Goal: Task Accomplishment & Management: Complete application form

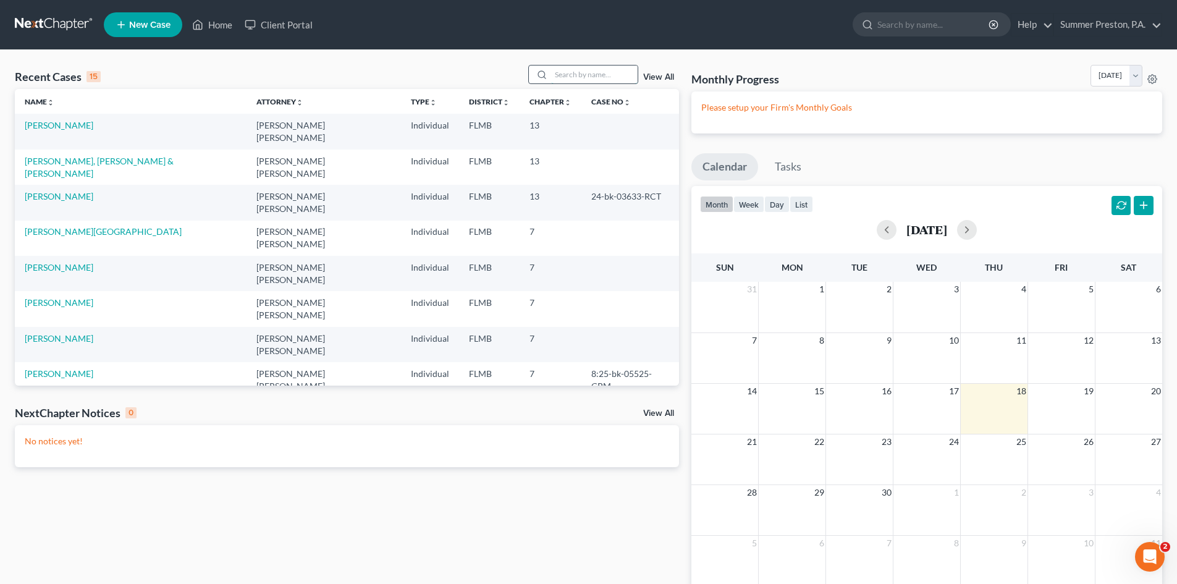
click at [626, 68] on input "search" at bounding box center [594, 74] width 86 height 18
type input "[PERSON_NAME]"
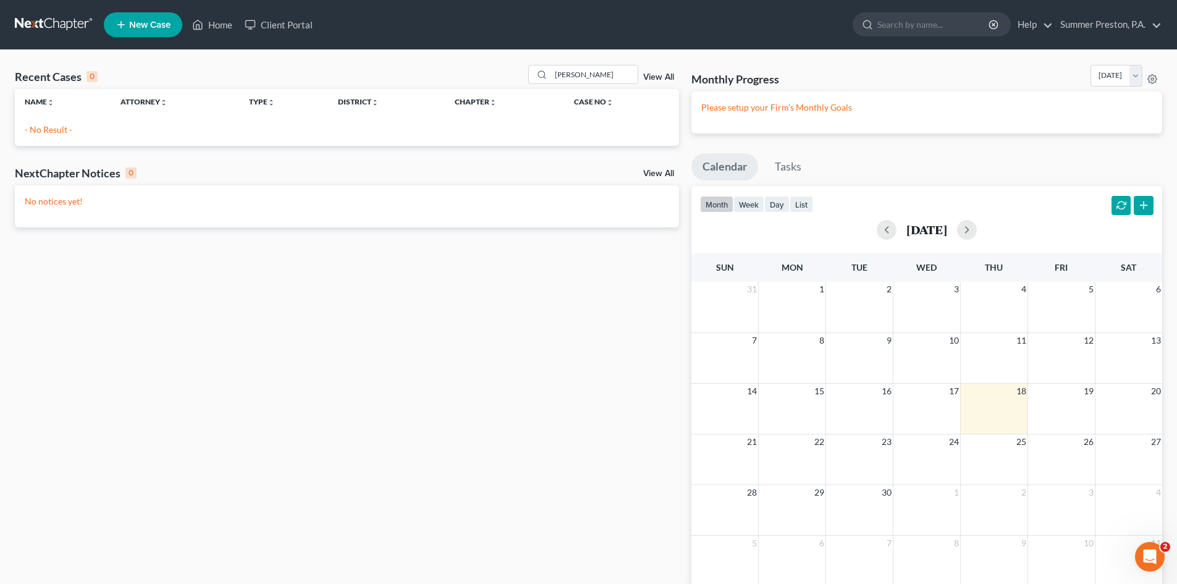
click at [151, 23] on span "New Case" at bounding box center [149, 24] width 41 height 9
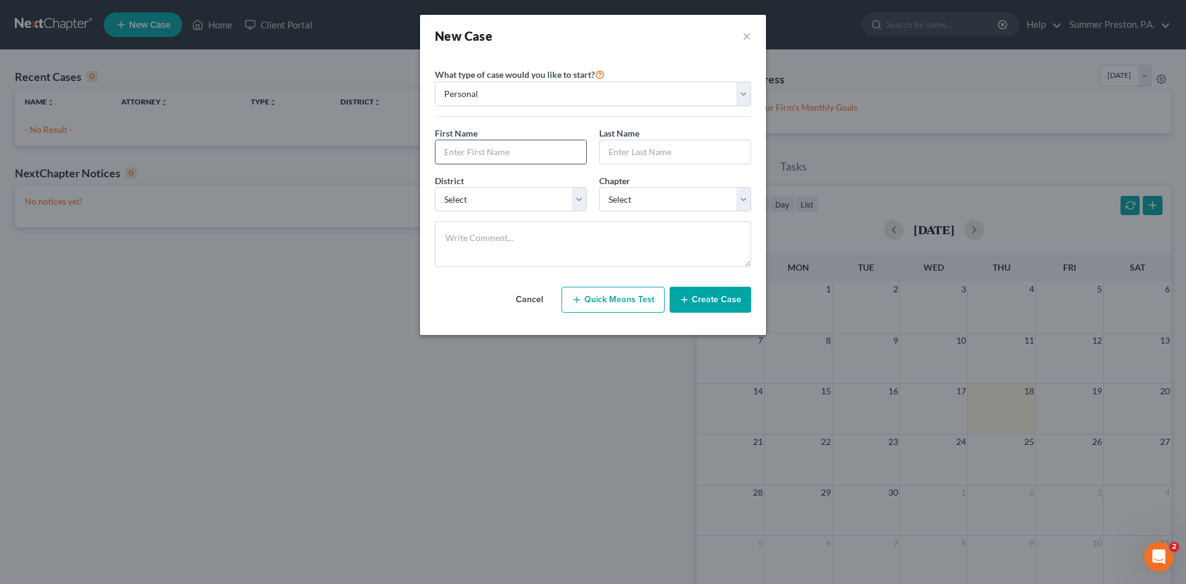
click at [523, 146] on input "text" at bounding box center [510, 151] width 151 height 23
type input "[PERSON_NAME]"
click at [527, 204] on select "Select [US_STATE] - [GEOGRAPHIC_DATA] [US_STATE] - [GEOGRAPHIC_DATA][US_STATE] …" at bounding box center [511, 199] width 152 height 25
select select "15"
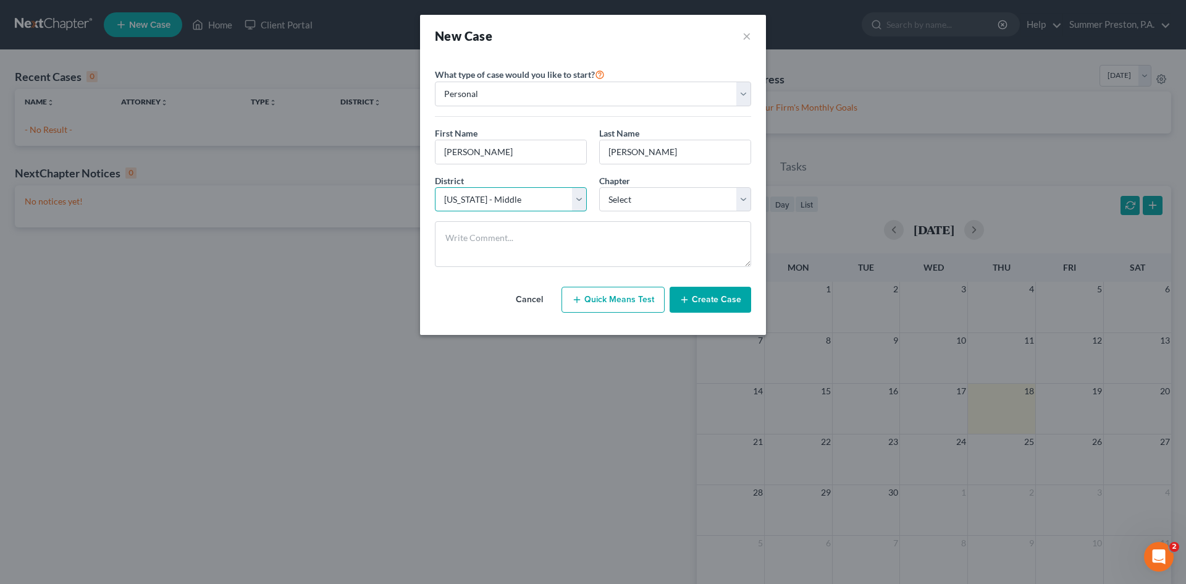
click at [435, 187] on select "Select [US_STATE] - [GEOGRAPHIC_DATA] [US_STATE] - [GEOGRAPHIC_DATA][US_STATE] …" at bounding box center [511, 199] width 152 height 25
click at [746, 191] on select "Select 7 11 12 13" at bounding box center [675, 199] width 152 height 25
select select "0"
click at [599, 187] on select "Select 7 11 12 13" at bounding box center [675, 199] width 152 height 25
click at [725, 297] on button "Create Case" at bounding box center [711, 300] width 82 height 26
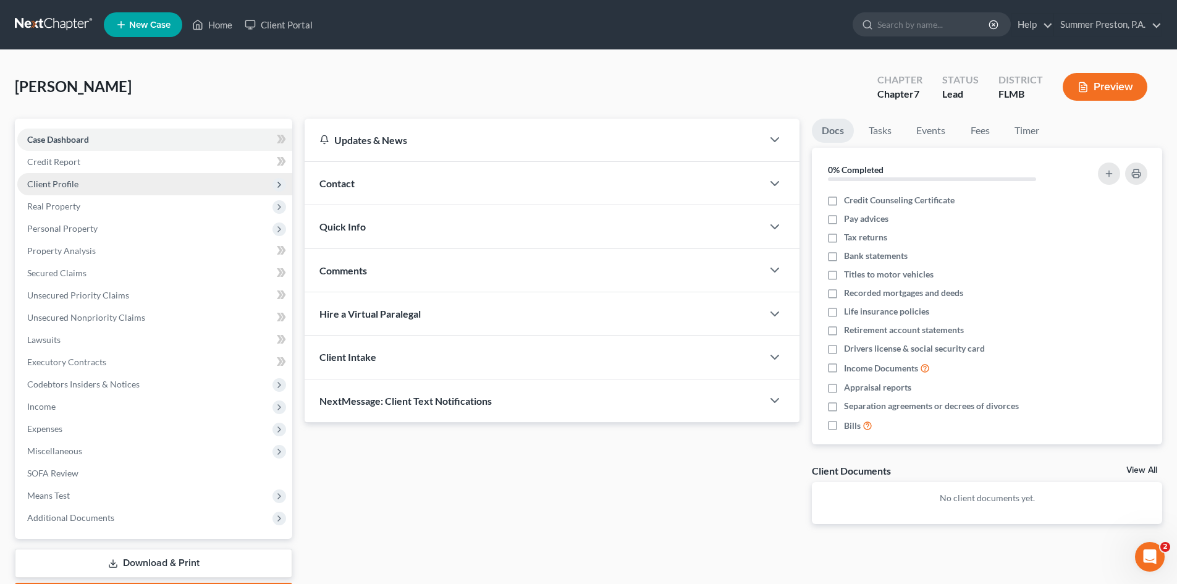
click at [59, 182] on span "Client Profile" at bounding box center [52, 184] width 51 height 11
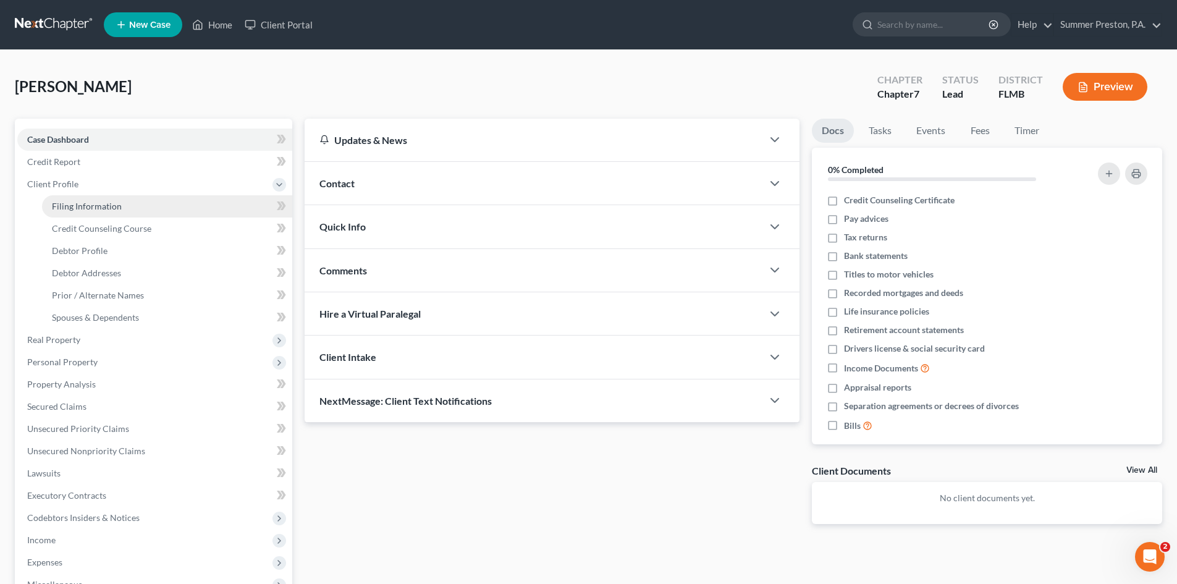
click at [127, 204] on link "Filing Information" at bounding box center [167, 206] width 250 height 22
select select "1"
select select "0"
select select "15"
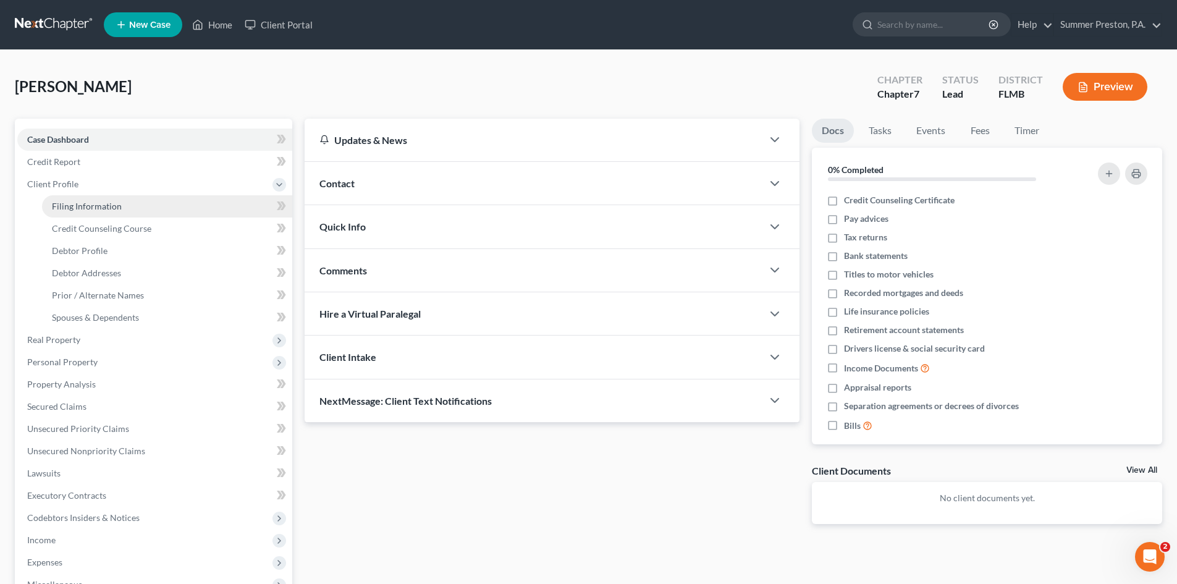
select select "9"
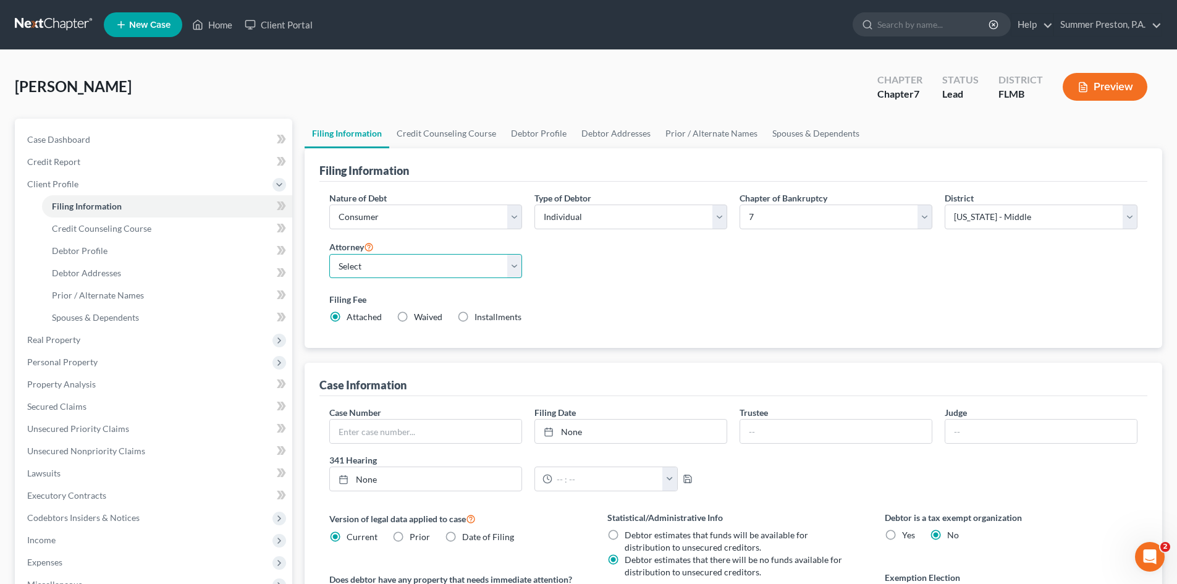
click at [510, 266] on select "Select [PERSON_NAME] [PERSON_NAME] - null" at bounding box center [425, 266] width 193 height 25
select select "0"
click at [329, 254] on select "Select [PERSON_NAME] [PERSON_NAME] - null" at bounding box center [425, 266] width 193 height 25
click at [414, 316] on label "Waived Waived" at bounding box center [428, 317] width 28 height 12
click at [419, 316] on input "Waived Waived" at bounding box center [423, 315] width 8 height 8
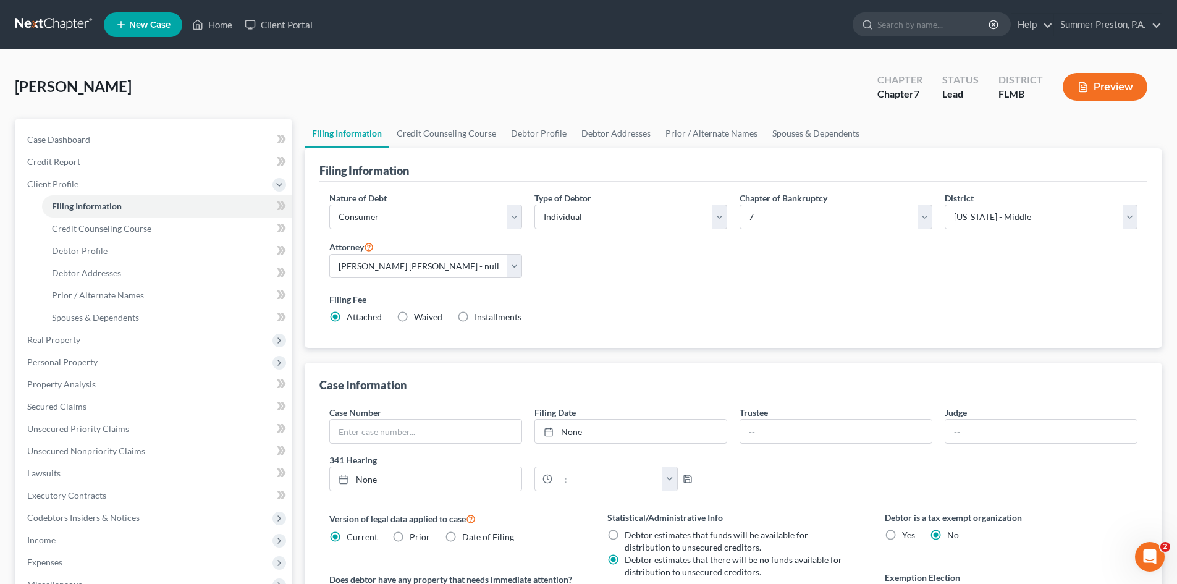
radio input "true"
radio input "false"
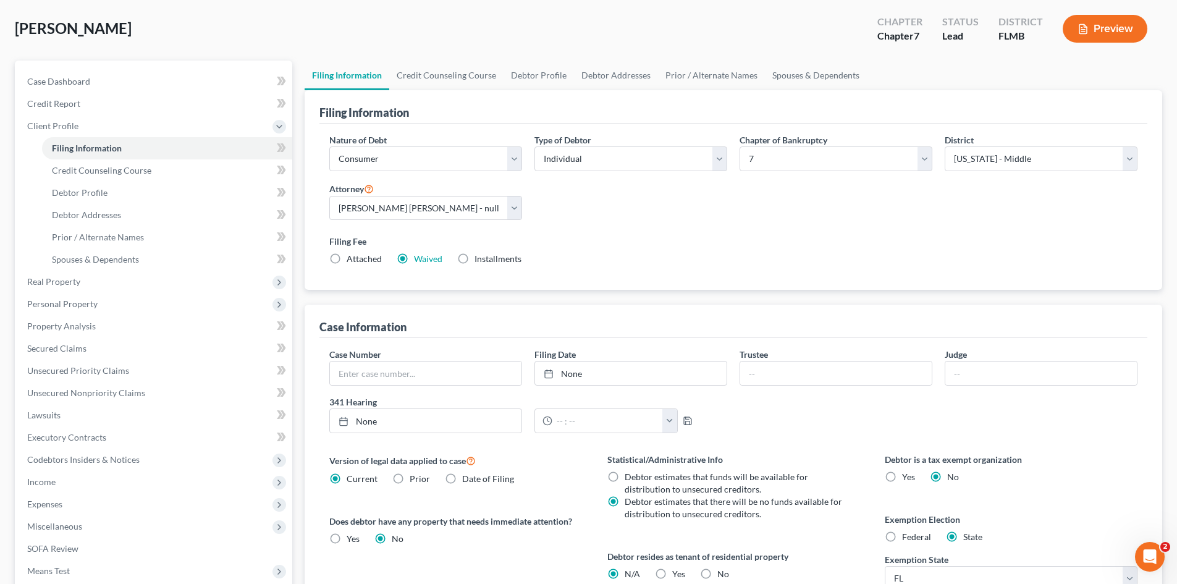
scroll to position [30, 0]
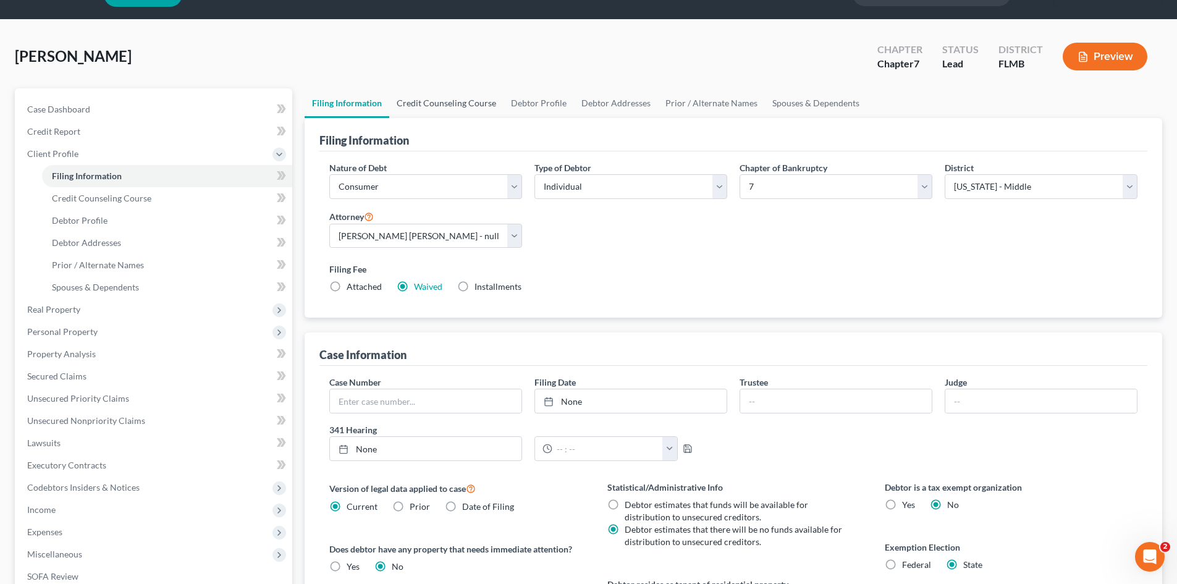
click at [437, 104] on link "Credit Counseling Course" at bounding box center [446, 103] width 114 height 30
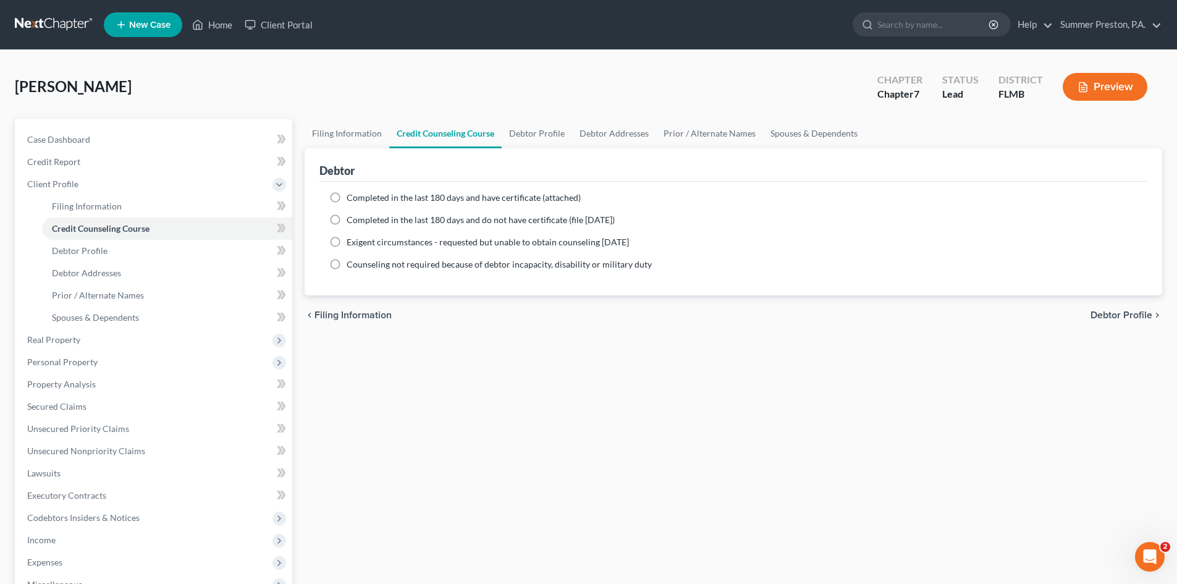
click at [347, 195] on label "Completed in the last 180 days and have certificate (attached)" at bounding box center [464, 197] width 234 height 12
click at [351, 195] on input "Completed in the last 180 days and have certificate (attached)" at bounding box center [355, 195] width 8 height 8
radio input "true"
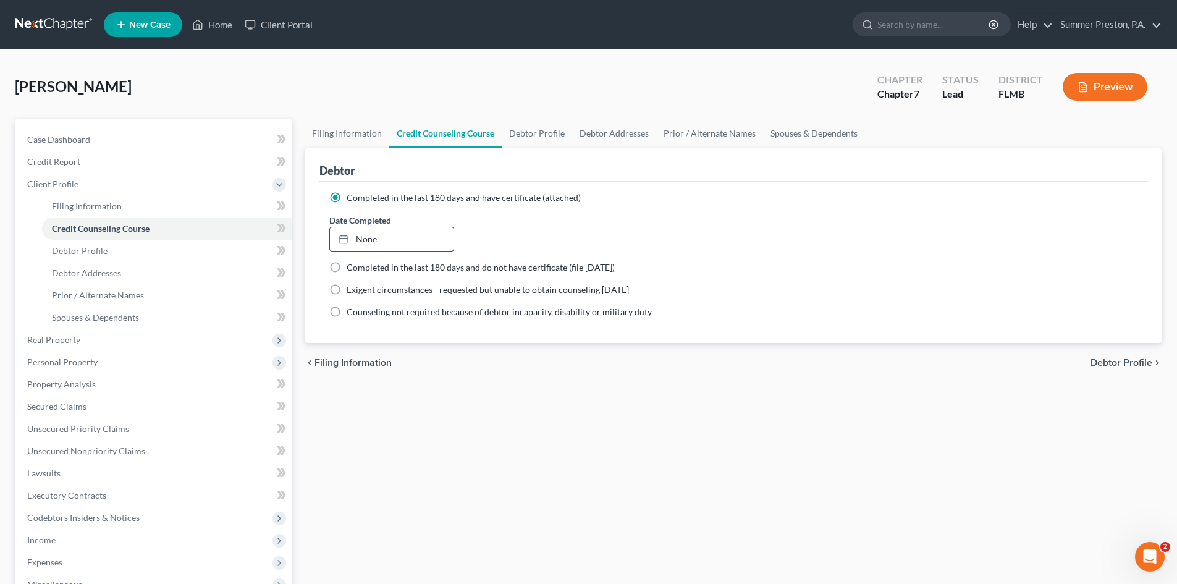
type input "[DATE]"
click at [370, 239] on link "[DATE]" at bounding box center [391, 238] width 123 height 23
click at [532, 133] on link "Debtor Profile" at bounding box center [537, 134] width 70 height 30
select select "0"
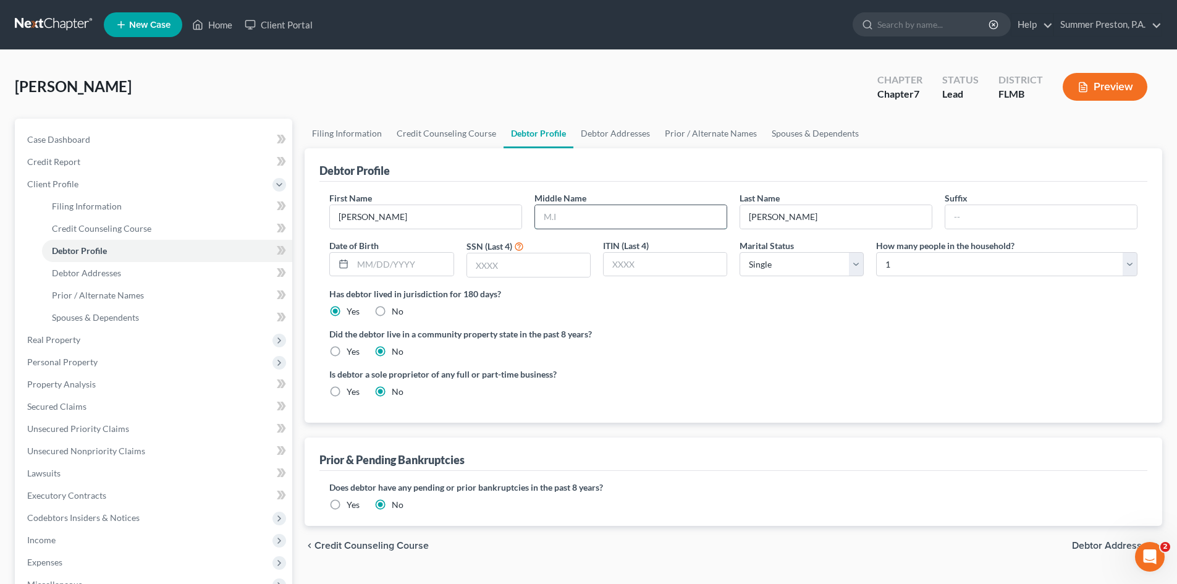
click at [649, 211] on input "text" at bounding box center [630, 216] width 191 height 23
type input "[PERSON_NAME]"
click at [435, 263] on input "text" at bounding box center [403, 264] width 100 height 23
click at [369, 262] on input "07271963" at bounding box center [403, 264] width 100 height 23
click at [380, 266] on input "07/271963" at bounding box center [403, 264] width 100 height 23
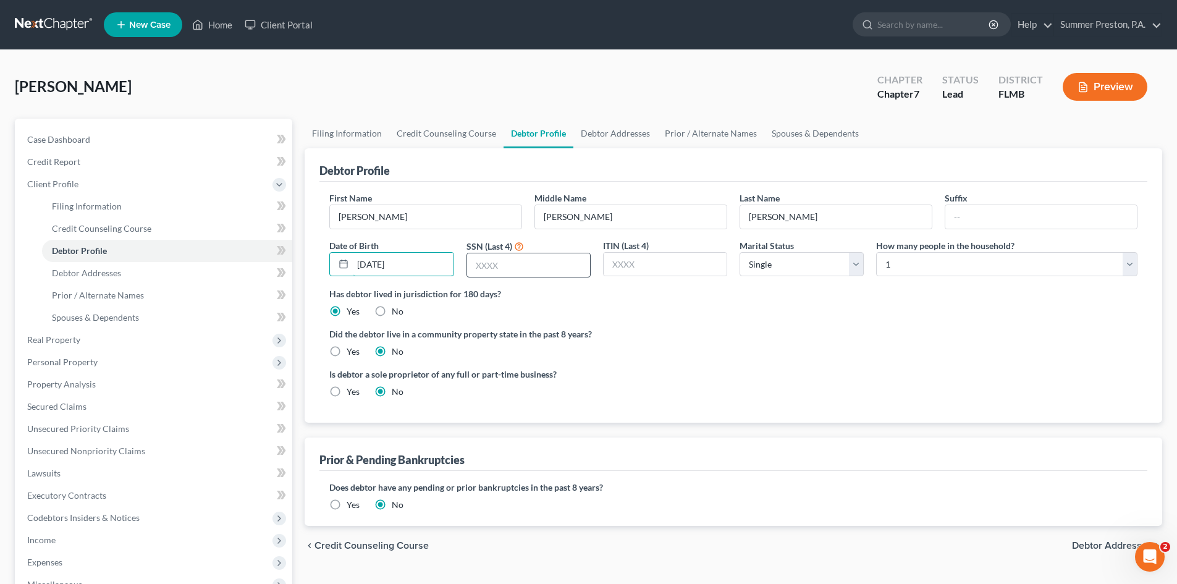
type input "[DATE]"
click at [540, 265] on input "text" at bounding box center [528, 264] width 123 height 23
type input "5498"
click at [107, 271] on span "Debtor Addresses" at bounding box center [86, 272] width 69 height 11
select select "0"
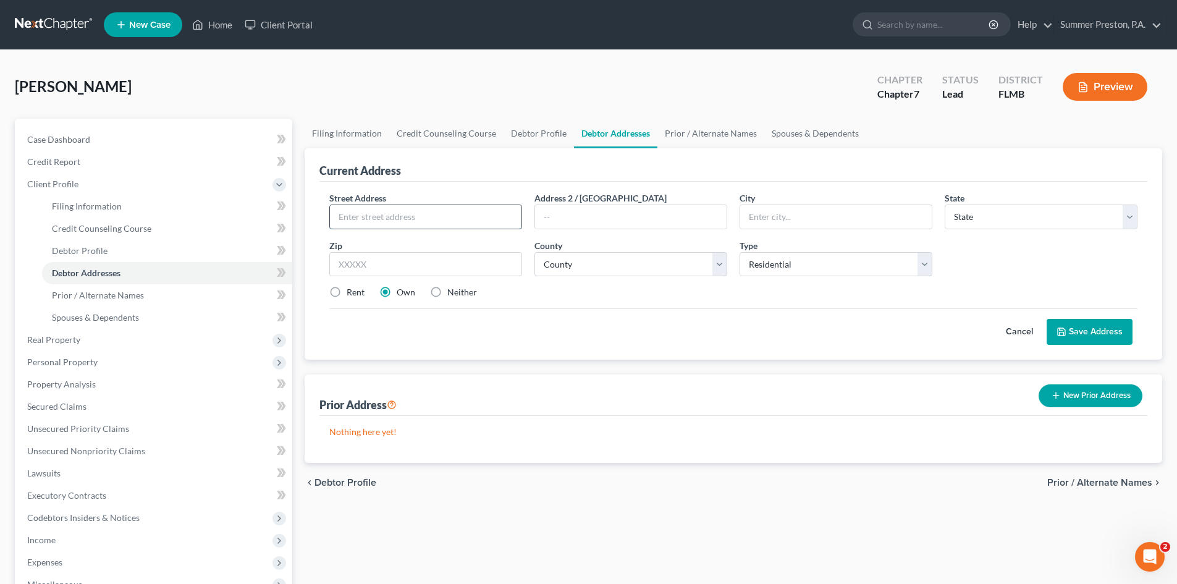
click at [426, 214] on input "text" at bounding box center [425, 216] width 191 height 23
type input "[STREET_ADDRESS]"
type input "Apt 406"
type input "[GEOGRAPHIC_DATA]"
select select "9"
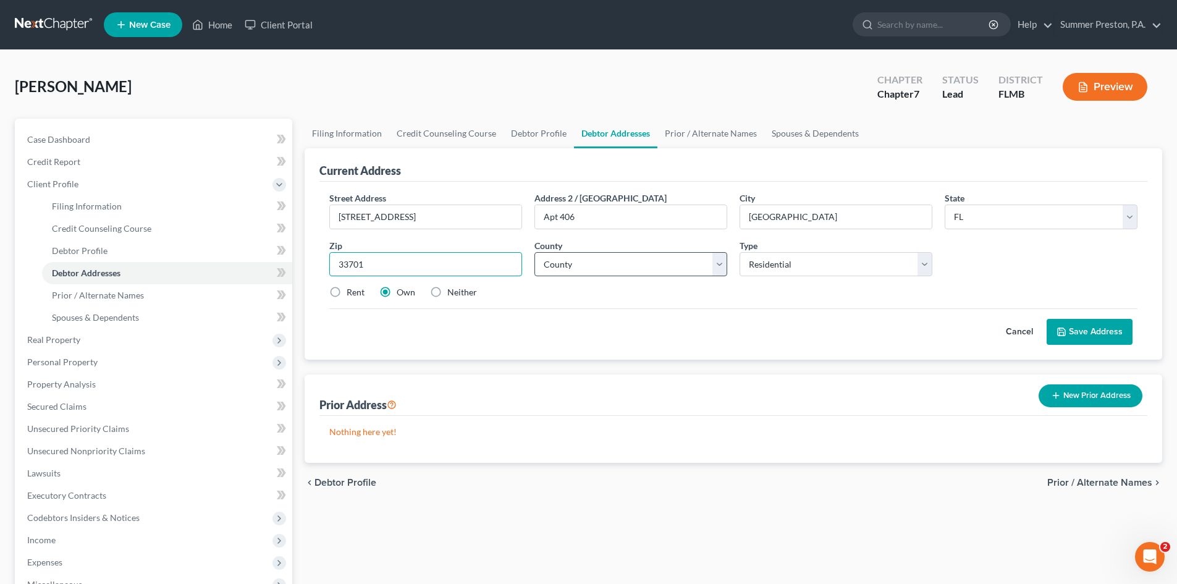
type input "33701"
type input "[GEOGRAPHIC_DATA]"
click at [717, 263] on select "County [GEOGRAPHIC_DATA] [GEOGRAPHIC_DATA] [GEOGRAPHIC_DATA] [GEOGRAPHIC_DATA] …" at bounding box center [630, 264] width 193 height 25
select select "51"
click at [534, 252] on select "County [GEOGRAPHIC_DATA] [GEOGRAPHIC_DATA] [GEOGRAPHIC_DATA] [GEOGRAPHIC_DATA] …" at bounding box center [630, 264] width 193 height 25
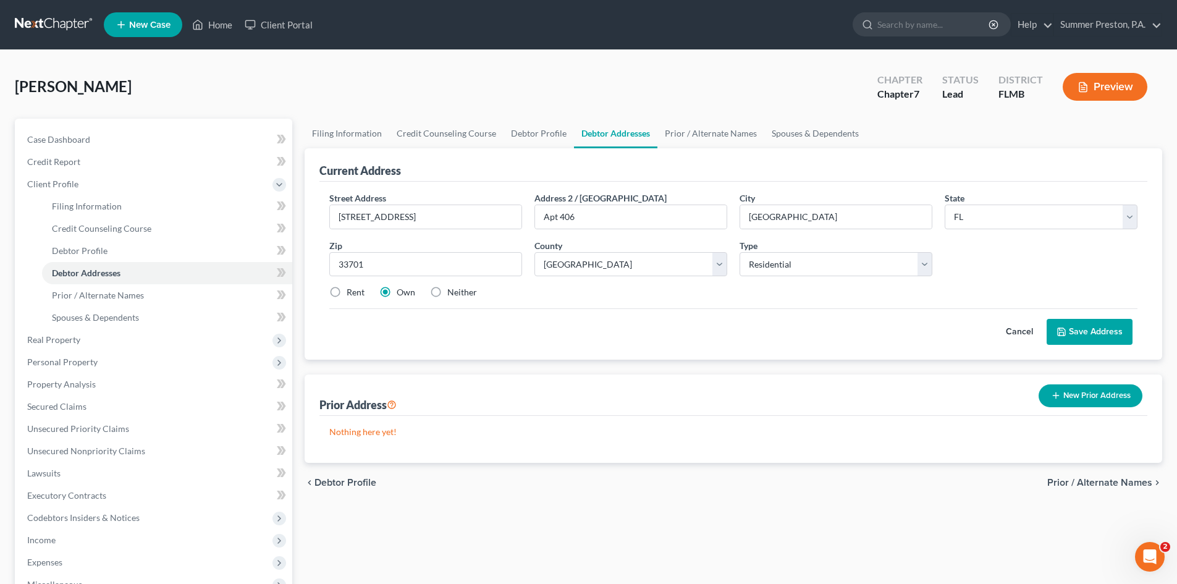
click at [347, 291] on label "Rent" at bounding box center [356, 292] width 18 height 12
click at [351, 291] on input "Rent" at bounding box center [355, 290] width 8 height 8
radio input "true"
click at [1086, 326] on button "Save Address" at bounding box center [1089, 332] width 86 height 26
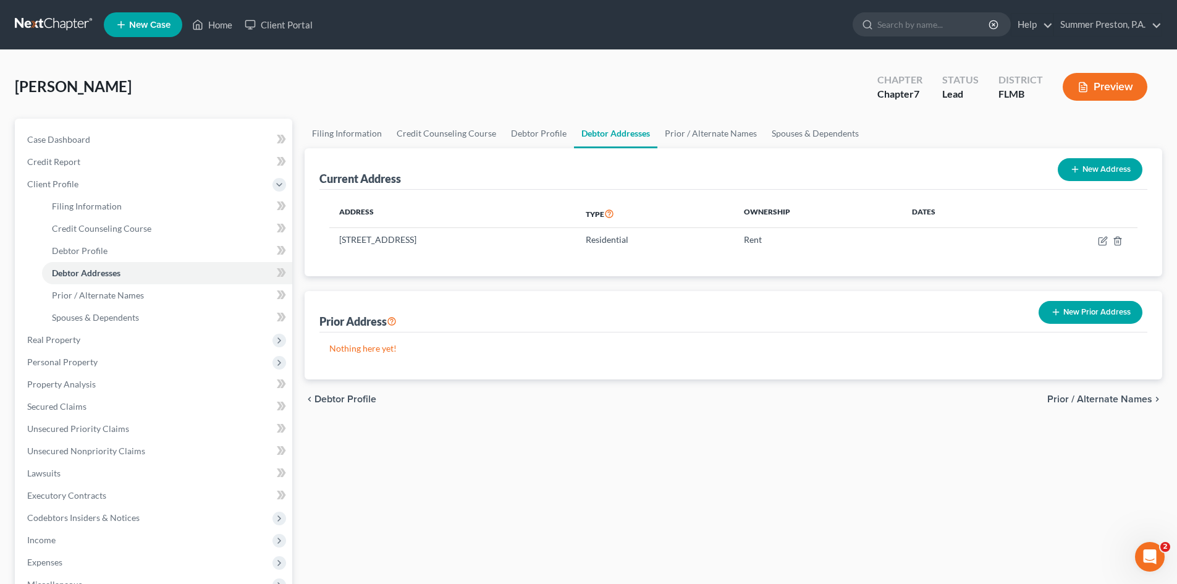
click at [1061, 300] on div "New Prior Address" at bounding box center [1090, 312] width 114 height 33
click at [1072, 305] on button "New Prior Address" at bounding box center [1090, 312] width 104 height 23
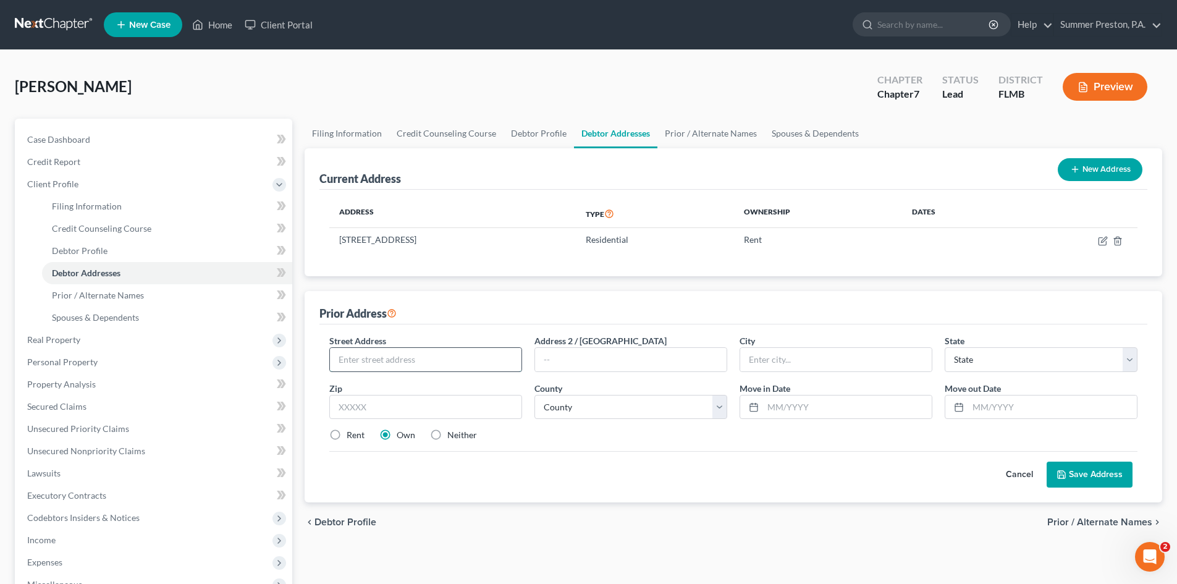
click at [451, 364] on input "text" at bounding box center [425, 359] width 191 height 23
type input "[STREET_ADDRESS]"
type input "[GEOGRAPHIC_DATA]"
select select "9"
type input "33705"
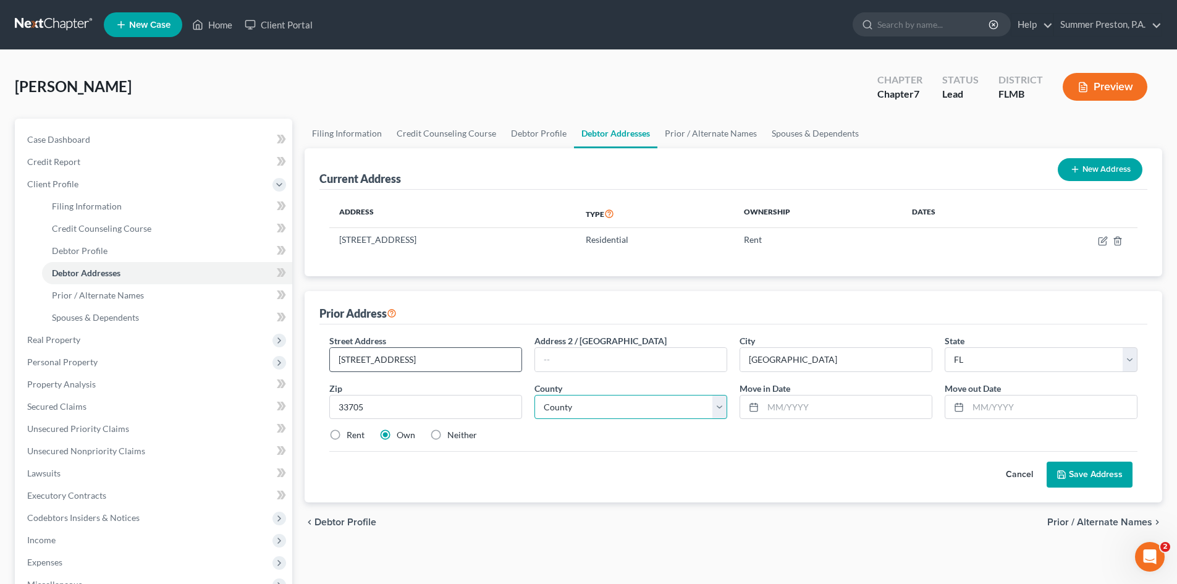
type input "[GEOGRAPHIC_DATA]"
select select "51"
type input "[DATE]"
click at [347, 430] on label "Rent" at bounding box center [356, 435] width 18 height 12
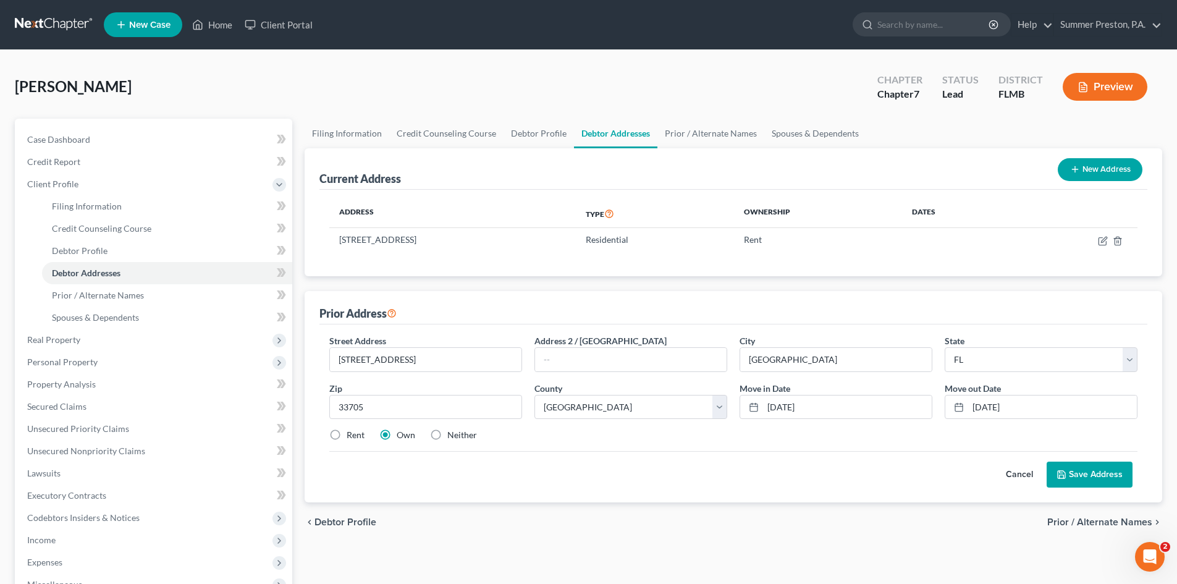
click at [351, 430] on input "Rent" at bounding box center [355, 433] width 8 height 8
radio input "true"
click at [1098, 476] on button "Save Address" at bounding box center [1089, 474] width 86 height 26
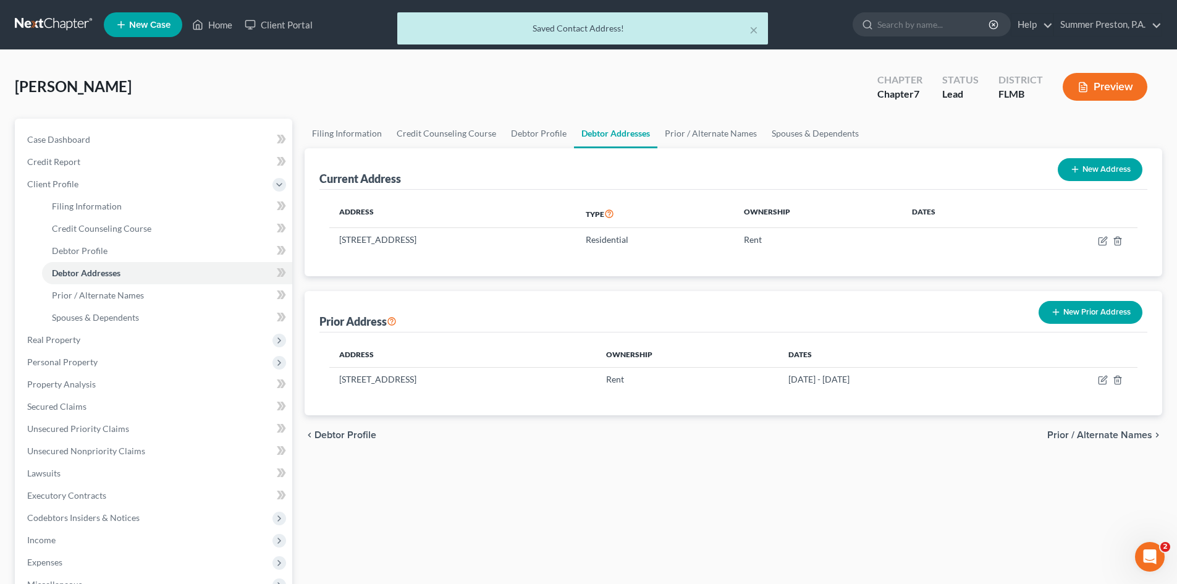
click at [1090, 308] on button "New Prior Address" at bounding box center [1090, 312] width 104 height 23
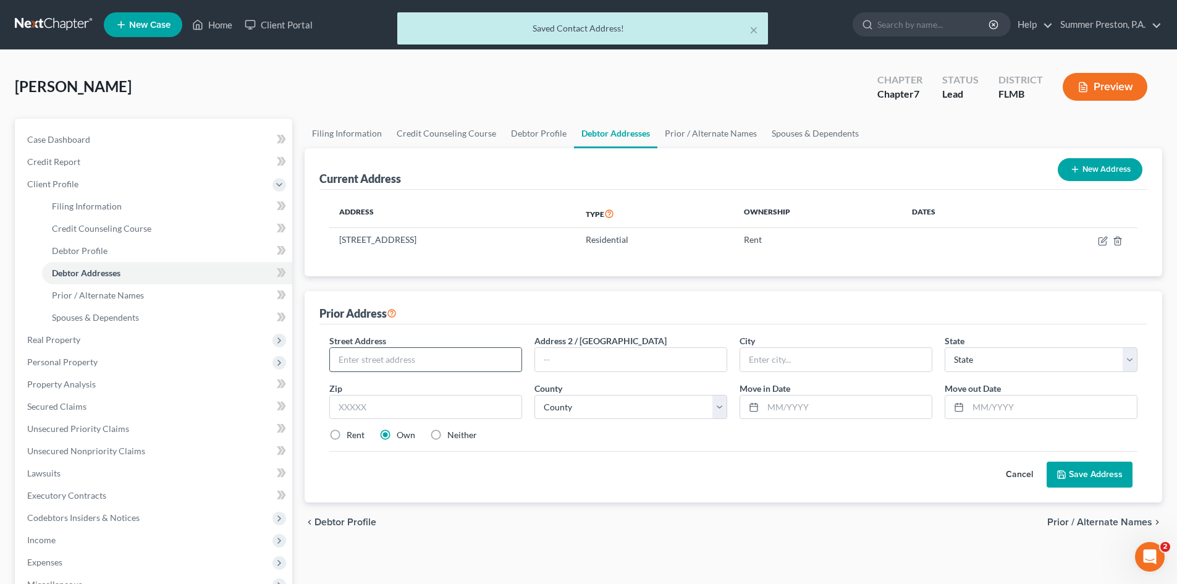
click at [495, 367] on input "text" at bounding box center [425, 359] width 191 height 23
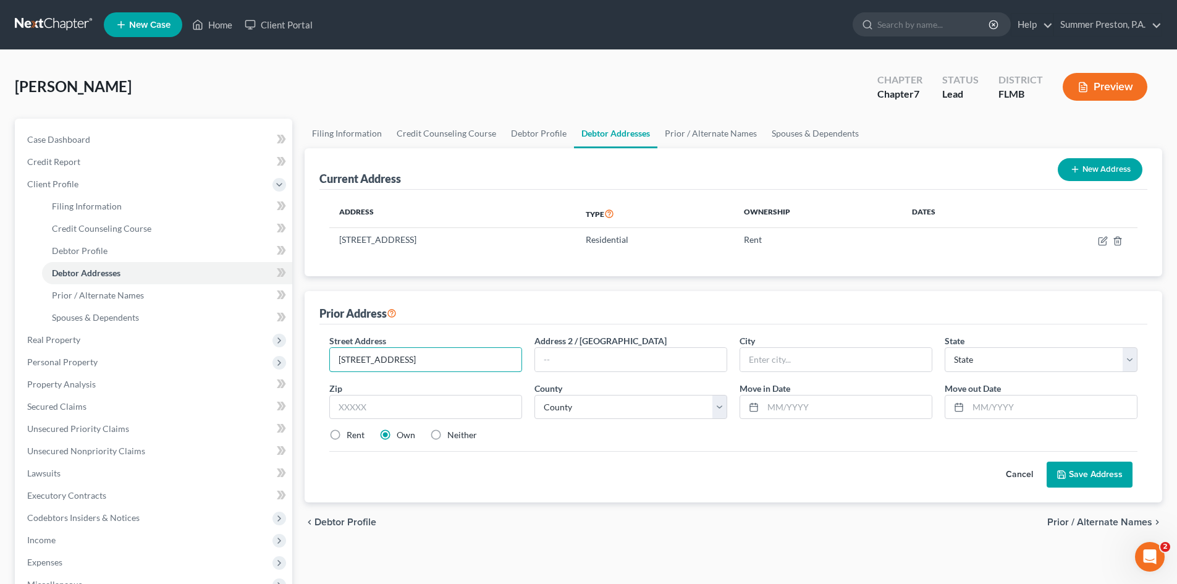
type input "[STREET_ADDRESS]"
click at [812, 365] on input "text" at bounding box center [835, 359] width 191 height 23
type input "[GEOGRAPHIC_DATA]"
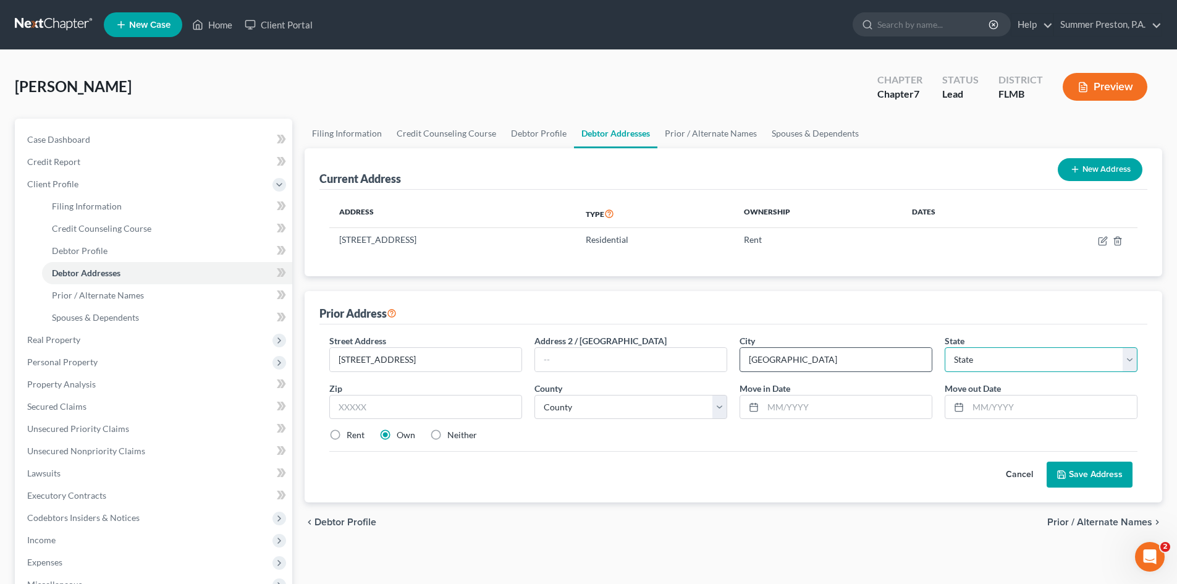
select select "9"
type input "33701"
drag, startPoint x: 599, startPoint y: 406, endPoint x: 589, endPoint y: 414, distance: 11.9
click at [597, 411] on select "County [GEOGRAPHIC_DATA] [GEOGRAPHIC_DATA] [GEOGRAPHIC_DATA] [GEOGRAPHIC_DATA] …" at bounding box center [630, 407] width 193 height 25
type input "[GEOGRAPHIC_DATA]"
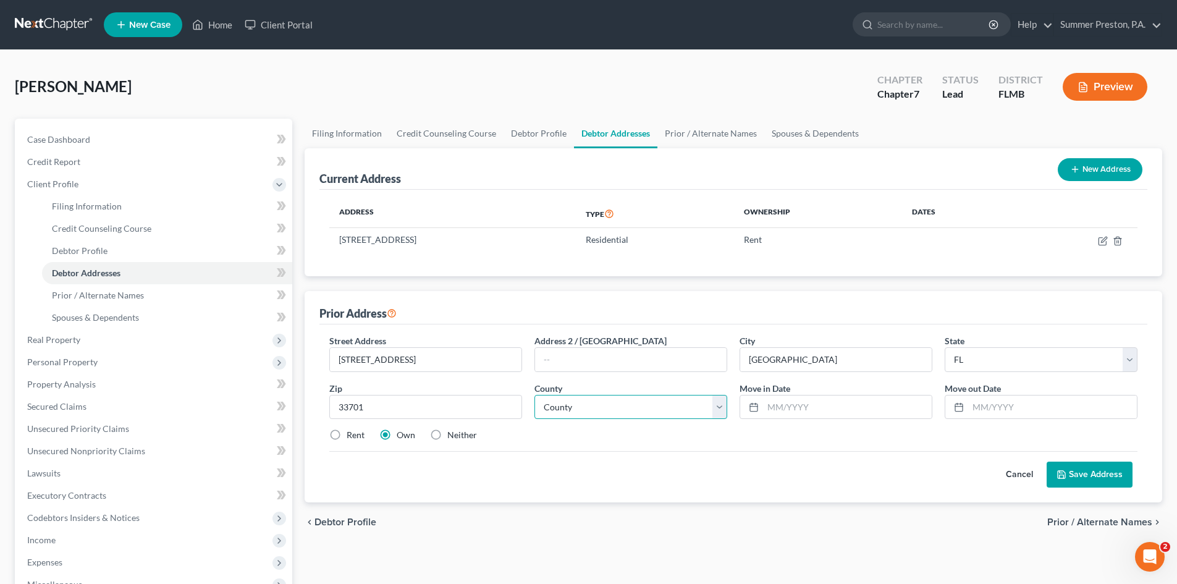
select select "51"
click at [534, 395] on select "County [GEOGRAPHIC_DATA] [GEOGRAPHIC_DATA] [GEOGRAPHIC_DATA] [GEOGRAPHIC_DATA] …" at bounding box center [630, 407] width 193 height 25
click at [833, 410] on input "text" at bounding box center [847, 406] width 169 height 23
type input "[DATE]"
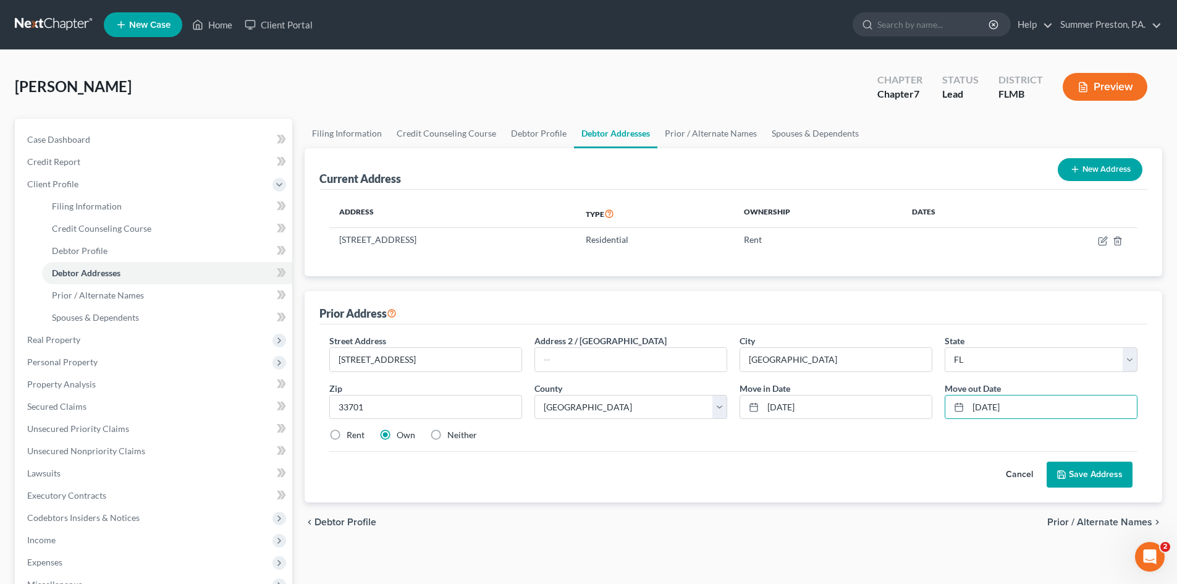
click at [347, 434] on label "Rent" at bounding box center [356, 435] width 18 height 12
click at [351, 434] on input "Rent" at bounding box center [355, 433] width 8 height 8
radio input "true"
click at [1097, 470] on button "Save Address" at bounding box center [1089, 474] width 86 height 26
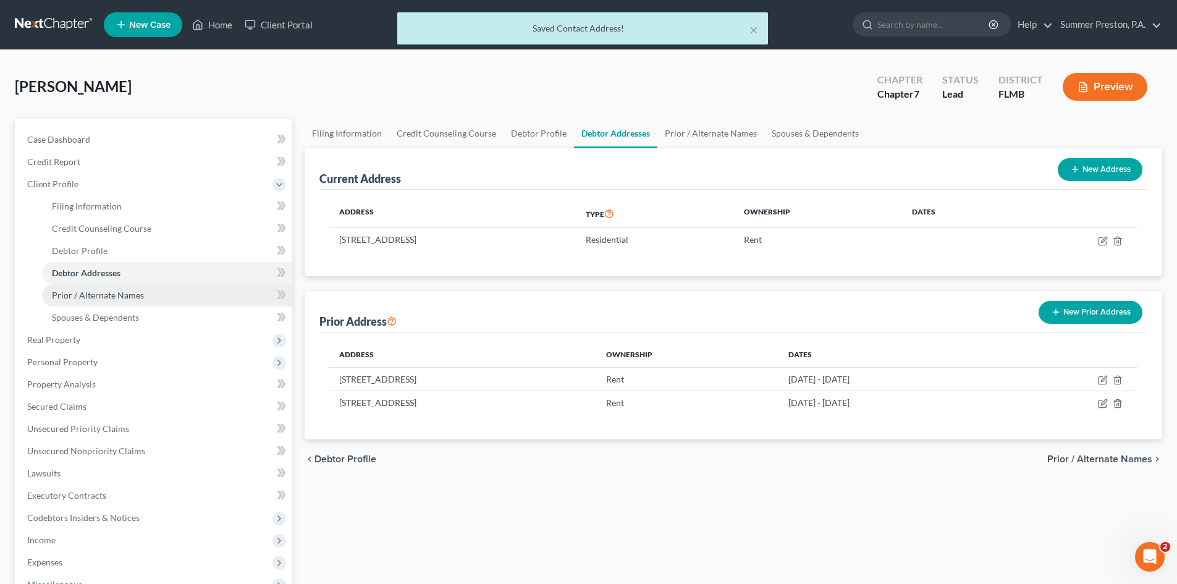
click at [104, 290] on span "Prior / Alternate Names" at bounding box center [98, 295] width 92 height 11
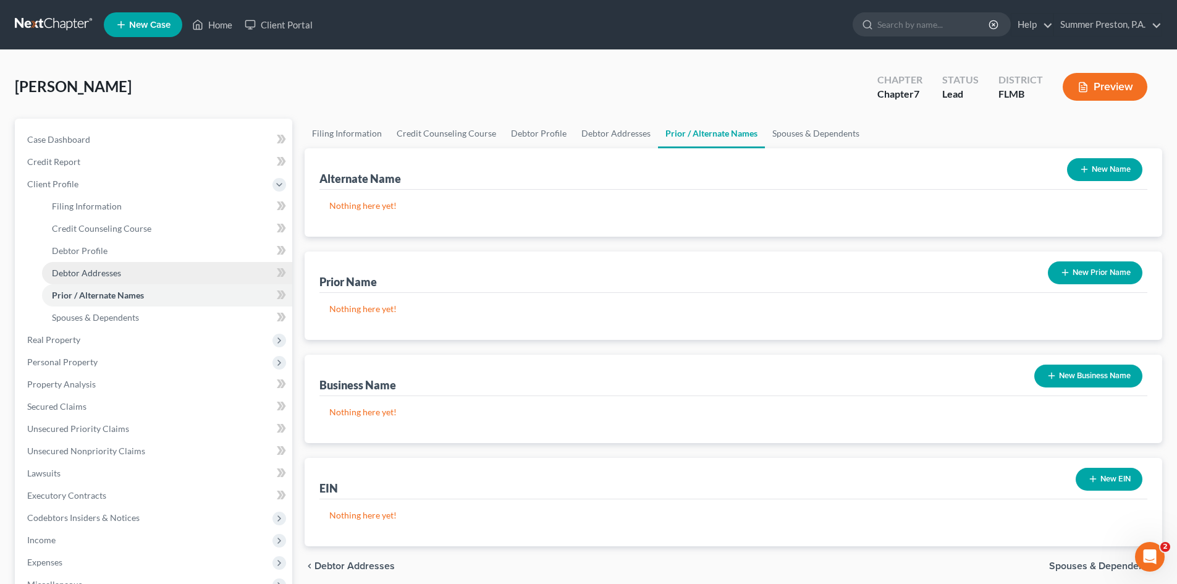
click at [129, 272] on link "Debtor Addresses" at bounding box center [167, 273] width 250 height 22
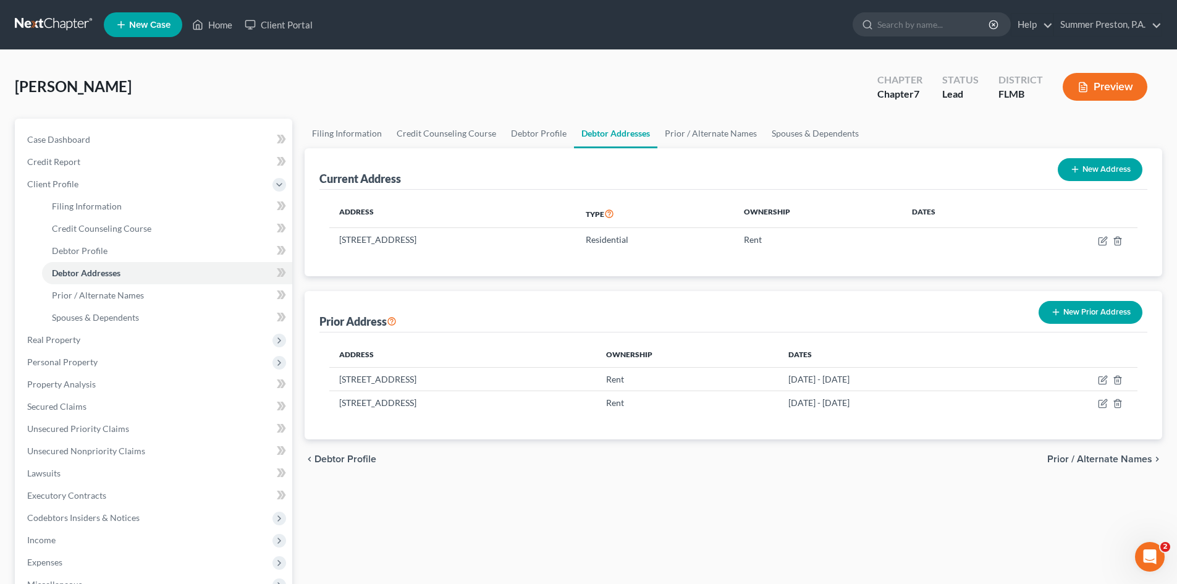
click at [1116, 310] on button "New Prior Address" at bounding box center [1090, 312] width 104 height 23
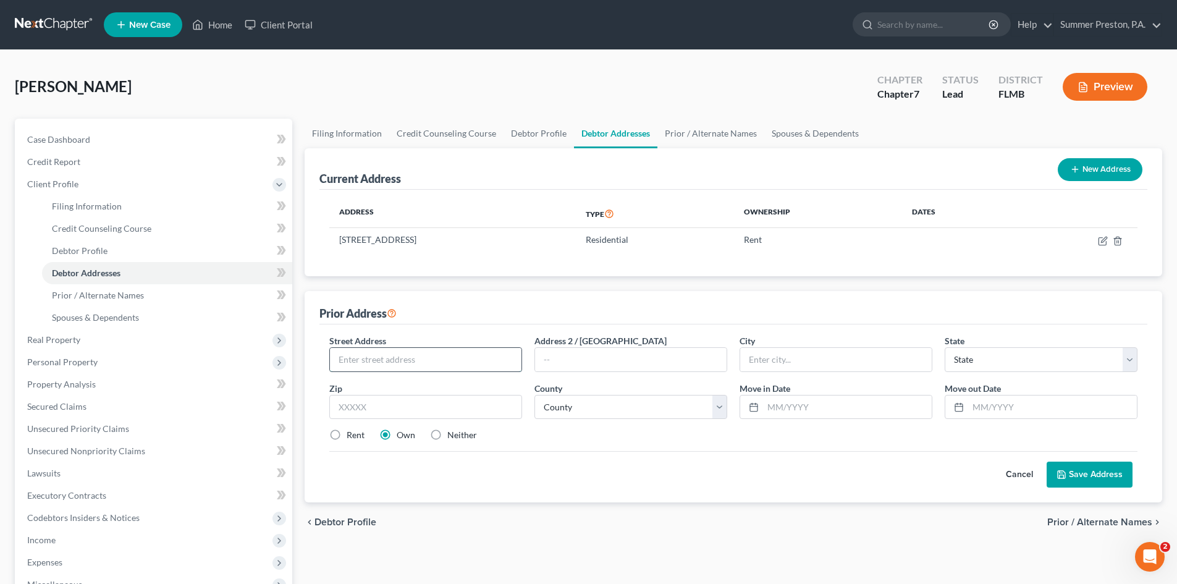
click at [465, 358] on input "text" at bounding box center [425, 359] width 191 height 23
type input "[STREET_ADDRESS]"
type input "Casselberry"
select select "9"
type input "32707"
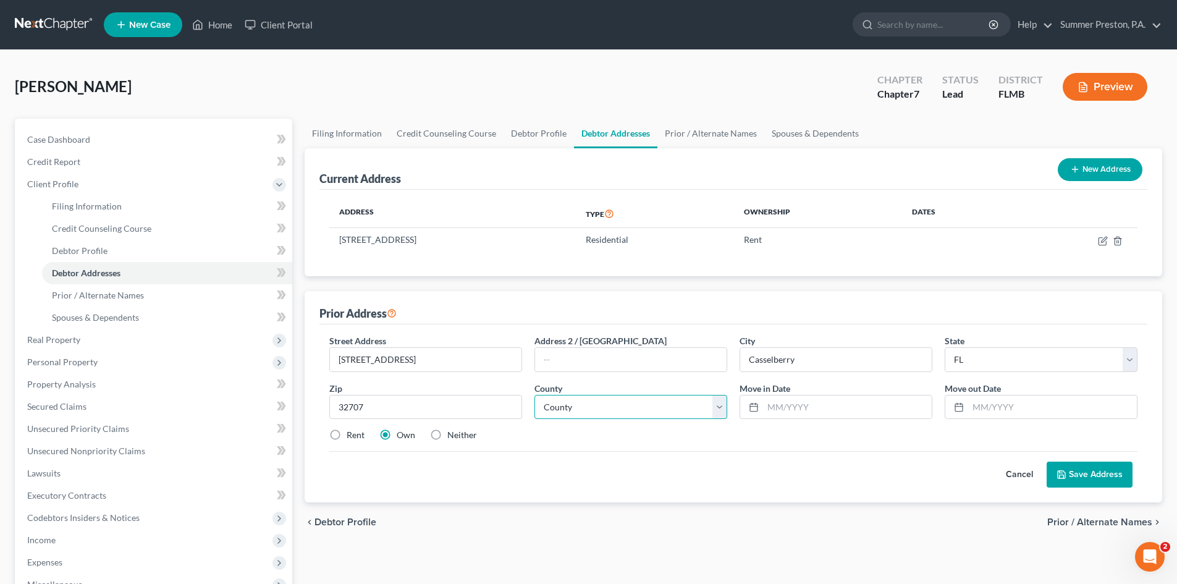
click at [713, 408] on select "County [GEOGRAPHIC_DATA] [GEOGRAPHIC_DATA] [GEOGRAPHIC_DATA] [GEOGRAPHIC_DATA] …" at bounding box center [630, 407] width 193 height 25
select select "56"
click at [534, 395] on select "County [GEOGRAPHIC_DATA] [GEOGRAPHIC_DATA] [GEOGRAPHIC_DATA] [GEOGRAPHIC_DATA] …" at bounding box center [630, 407] width 193 height 25
click at [847, 411] on input "text" at bounding box center [847, 406] width 169 height 23
type input "[DATE]"
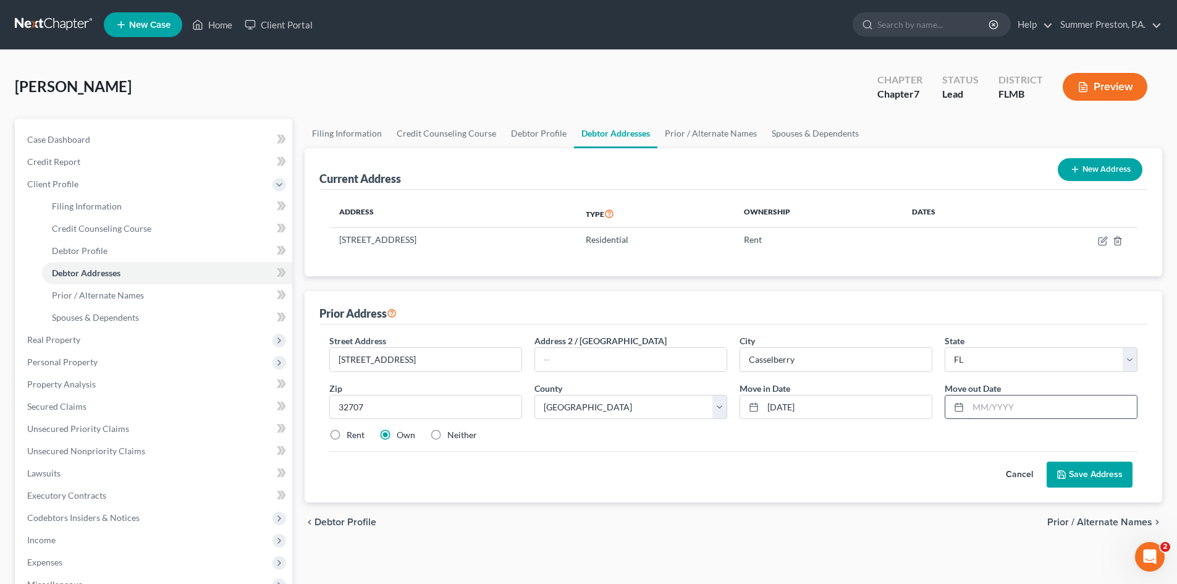
click at [1027, 406] on input "text" at bounding box center [1052, 406] width 169 height 23
type input "[DATE]"
click at [347, 435] on label "Rent" at bounding box center [356, 435] width 18 height 12
click at [351, 435] on input "Rent" at bounding box center [355, 433] width 8 height 8
radio input "true"
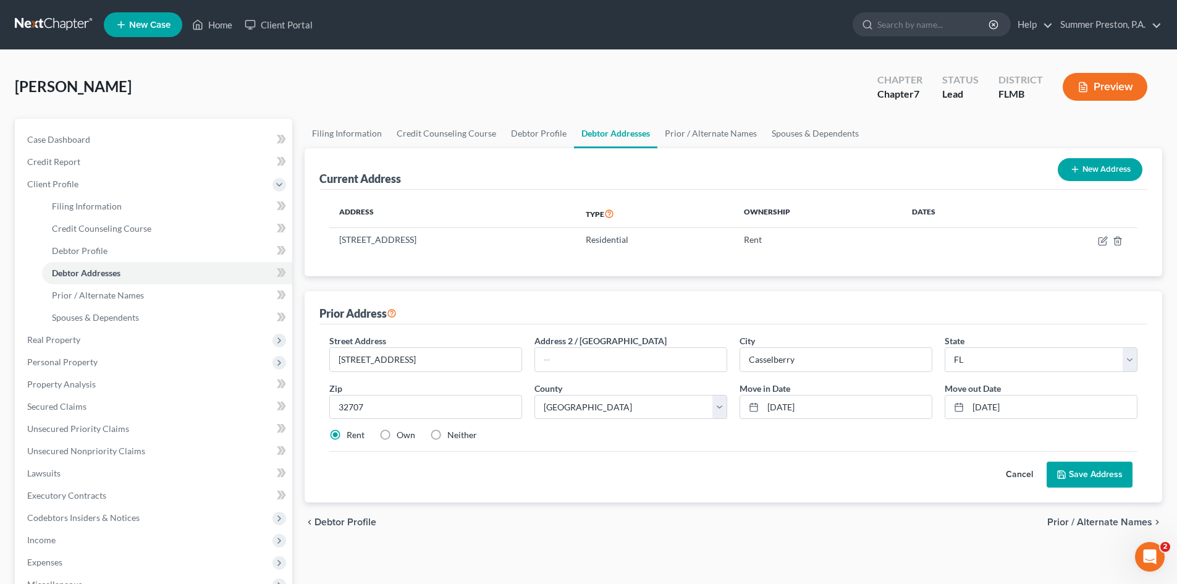
click at [1103, 474] on button "Save Address" at bounding box center [1089, 474] width 86 height 26
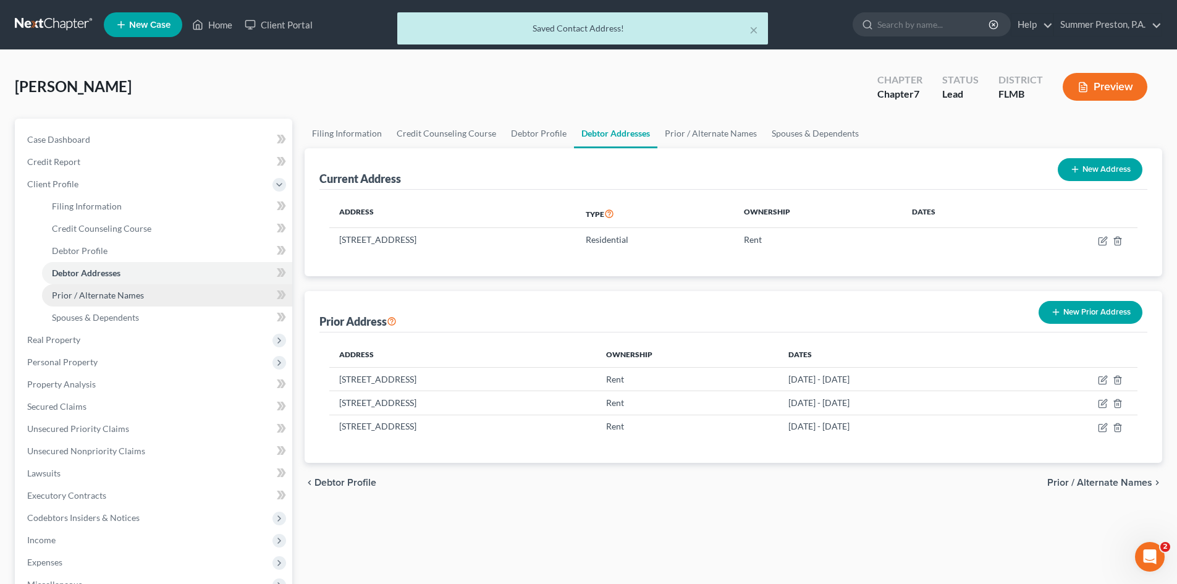
click at [120, 297] on span "Prior / Alternate Names" at bounding box center [98, 295] width 92 height 11
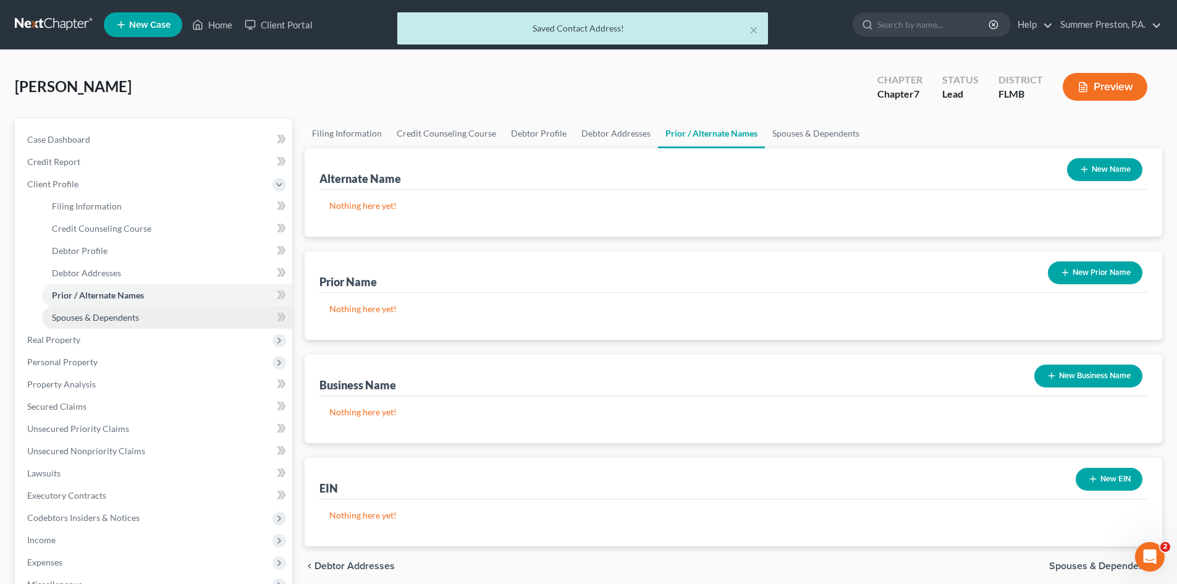
click at [122, 314] on span "Spouses & Dependents" at bounding box center [95, 317] width 87 height 11
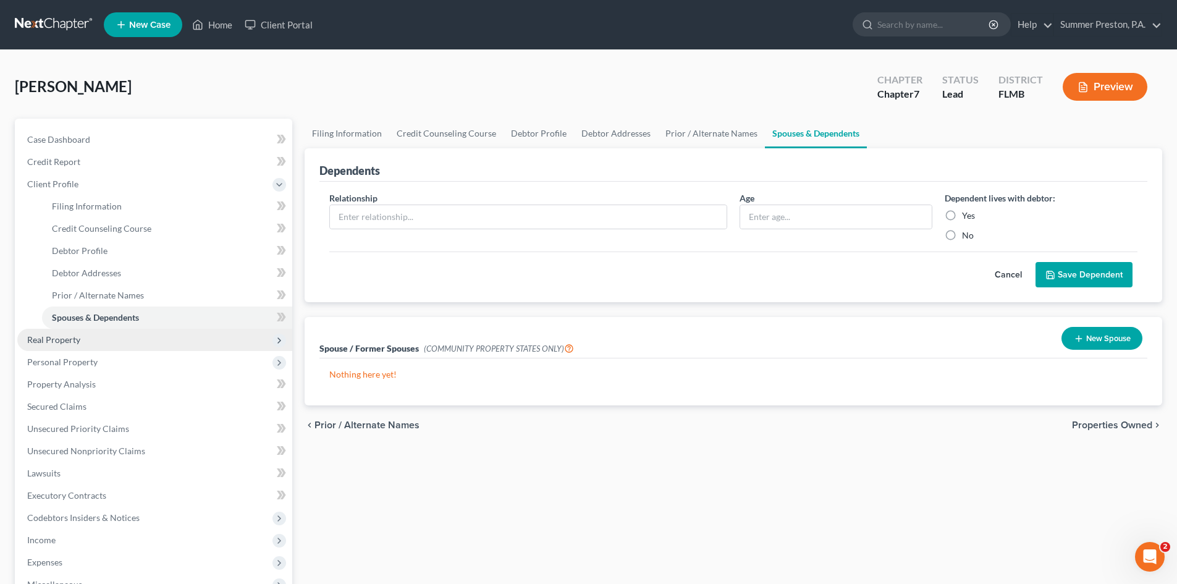
click at [70, 335] on span "Real Property" at bounding box center [53, 339] width 53 height 11
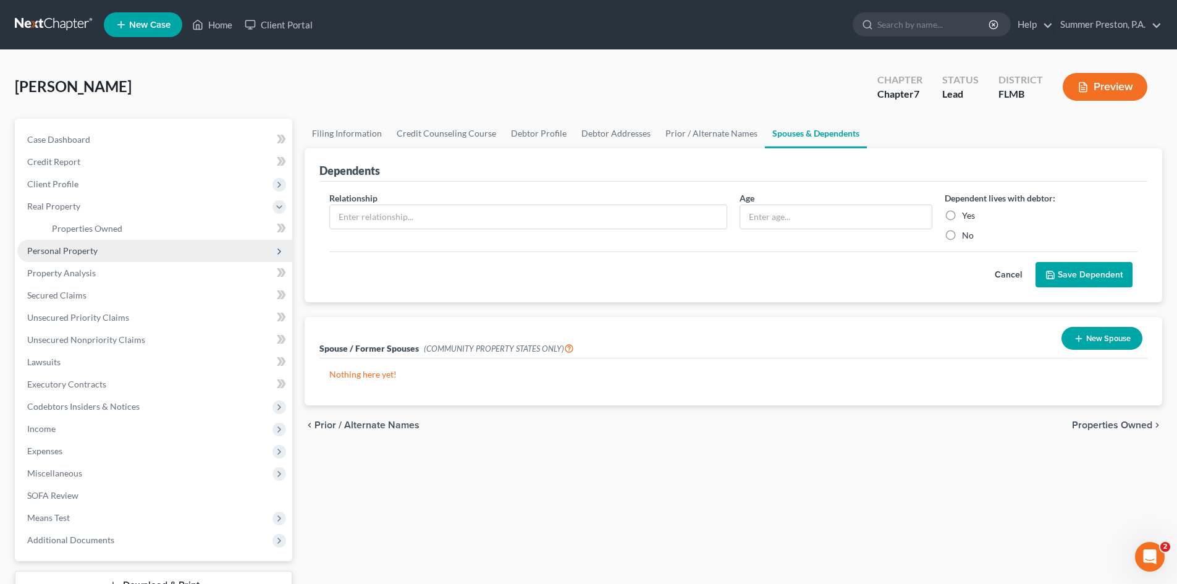
click at [76, 248] on span "Personal Property" at bounding box center [62, 250] width 70 height 11
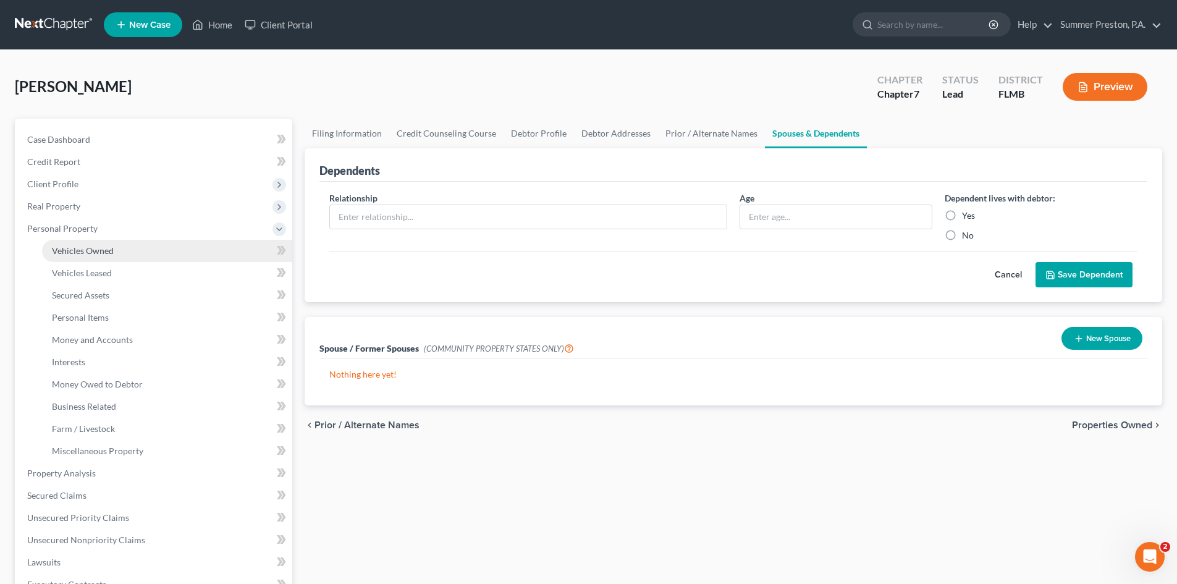
click at [113, 248] on link "Vehicles Owned" at bounding box center [167, 251] width 250 height 22
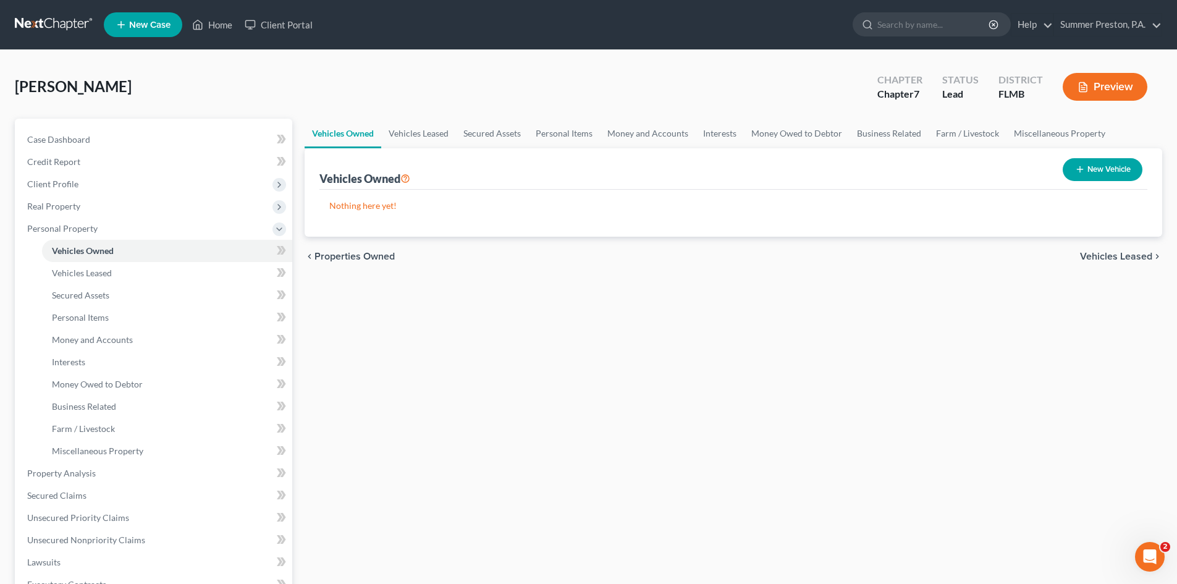
click at [1118, 167] on button "New Vehicle" at bounding box center [1102, 169] width 80 height 23
select select "0"
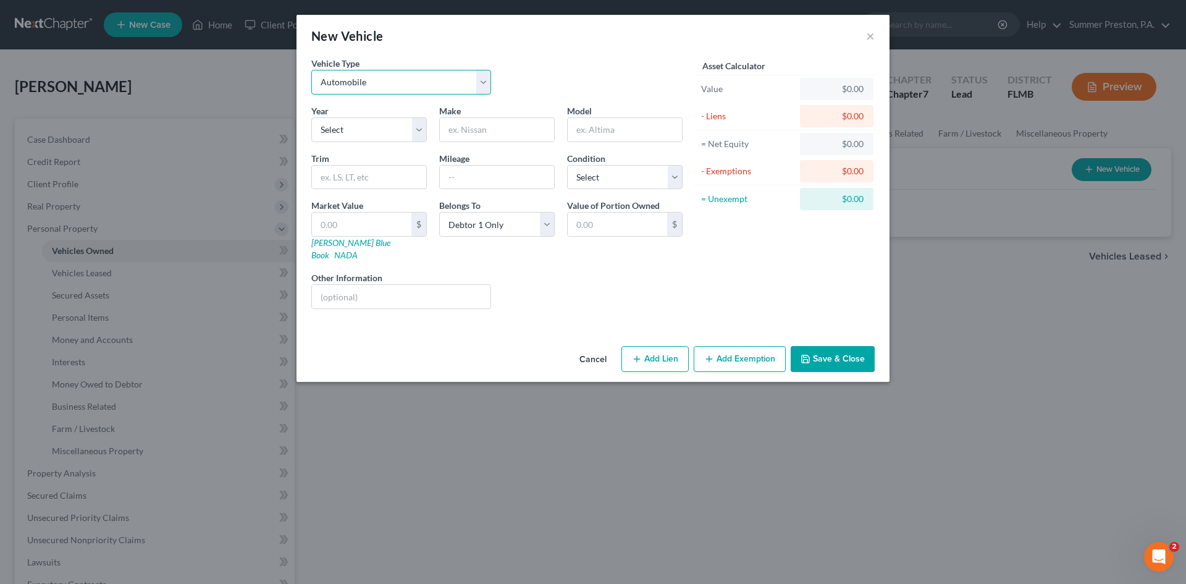
click at [484, 78] on select "Select Automobile Truck Trailer Watercraft Aircraft Motor Home Atv Other Vehicle" at bounding box center [401, 82] width 180 height 25
click at [311, 70] on select "Select Automobile Truck Trailer Watercraft Aircraft Motor Home Atv Other Vehicle" at bounding box center [401, 82] width 180 height 25
click at [423, 130] on select "Select 2026 2025 2024 2023 2022 2021 2020 2019 2018 2017 2016 2015 2014 2013 20…" at bounding box center [369, 129] width 116 height 25
select select "12"
click at [311, 117] on select "Select 2026 2025 2024 2023 2022 2021 2020 2019 2018 2017 2016 2015 2014 2013 20…" at bounding box center [369, 129] width 116 height 25
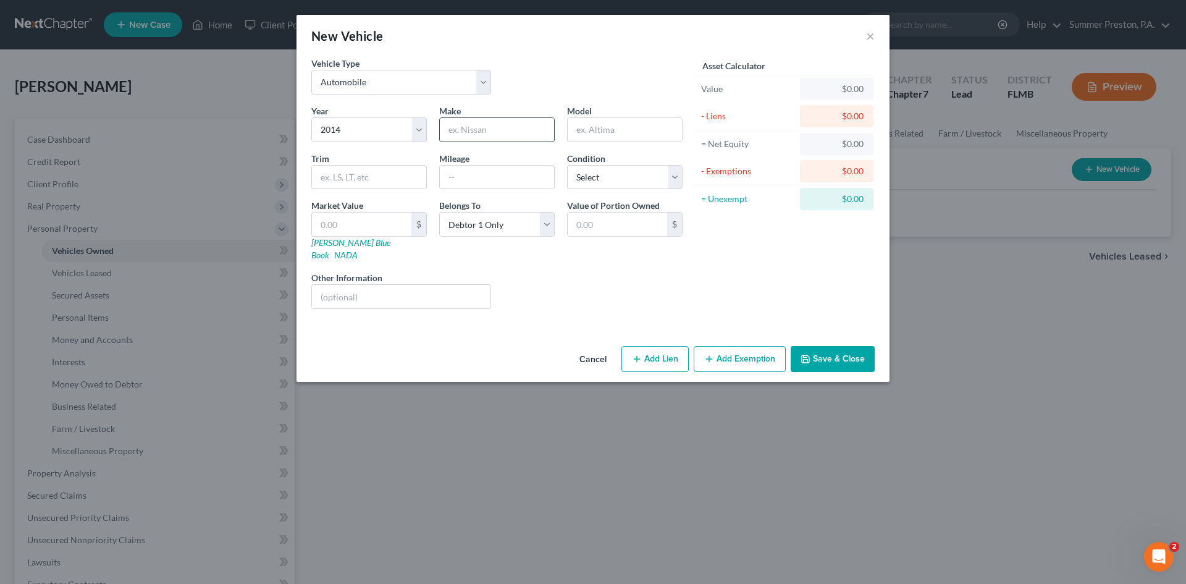
click at [527, 138] on input "text" at bounding box center [497, 129] width 114 height 23
type input "BMW"
click at [486, 182] on input "text" at bounding box center [497, 177] width 114 height 23
type input "199,000"
click at [678, 174] on select "Select Excellent Very Good Good Fair Poor" at bounding box center [625, 177] width 116 height 25
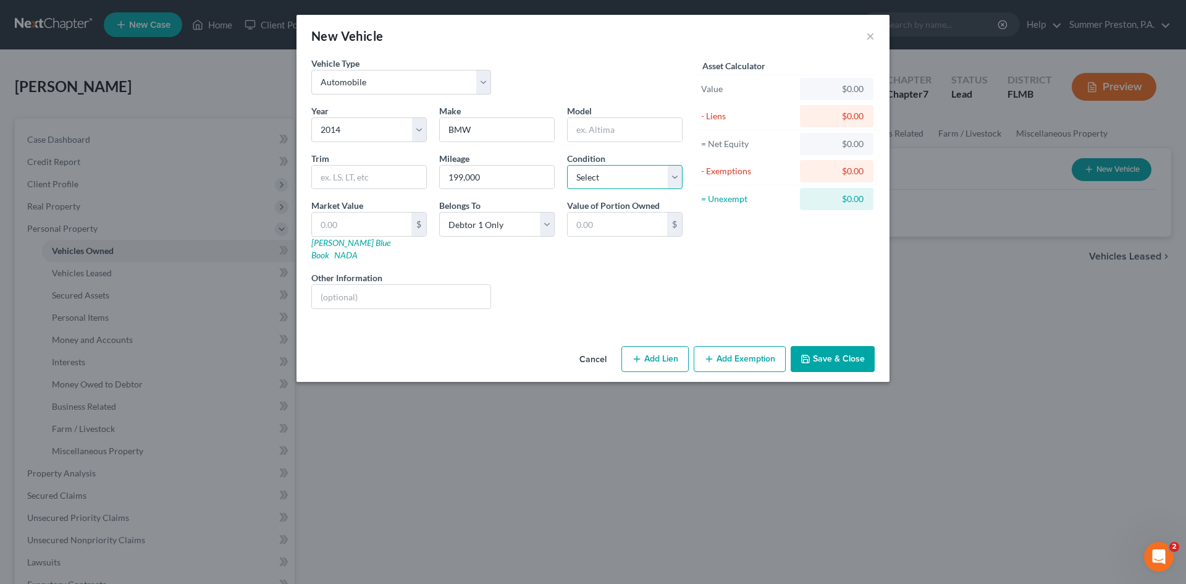
select select "3"
click at [567, 165] on select "Select Excellent Very Good Good Fair Poor" at bounding box center [625, 177] width 116 height 25
click at [386, 222] on input "text" at bounding box center [361, 223] width 99 height 23
type input "2"
type input "2.00"
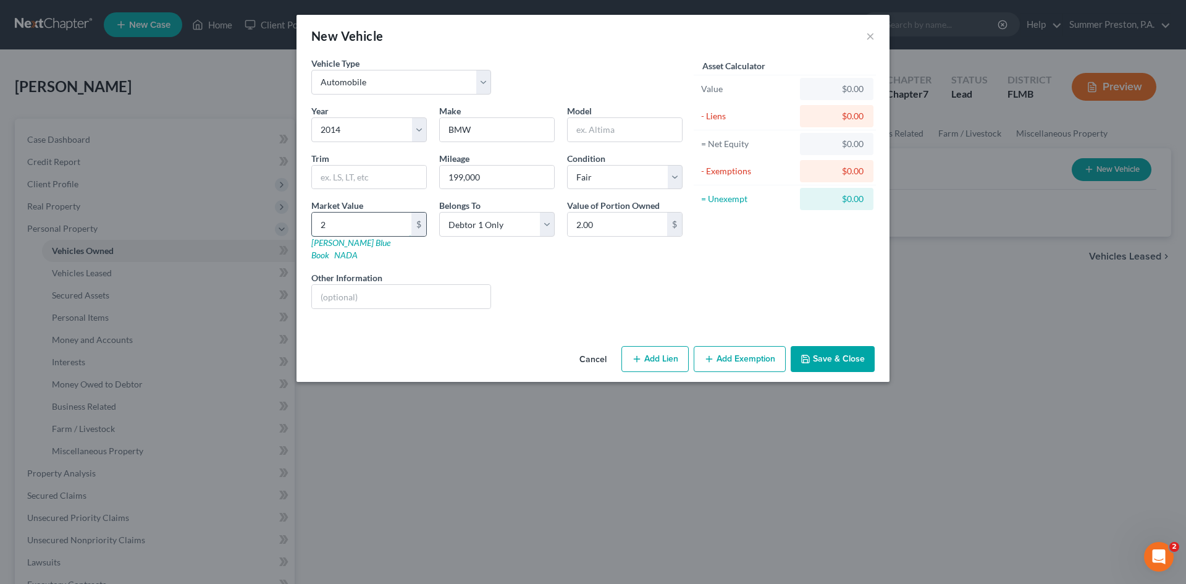
type input "21"
type input "21.00"
type input "210"
type input "210.00"
type input "2100"
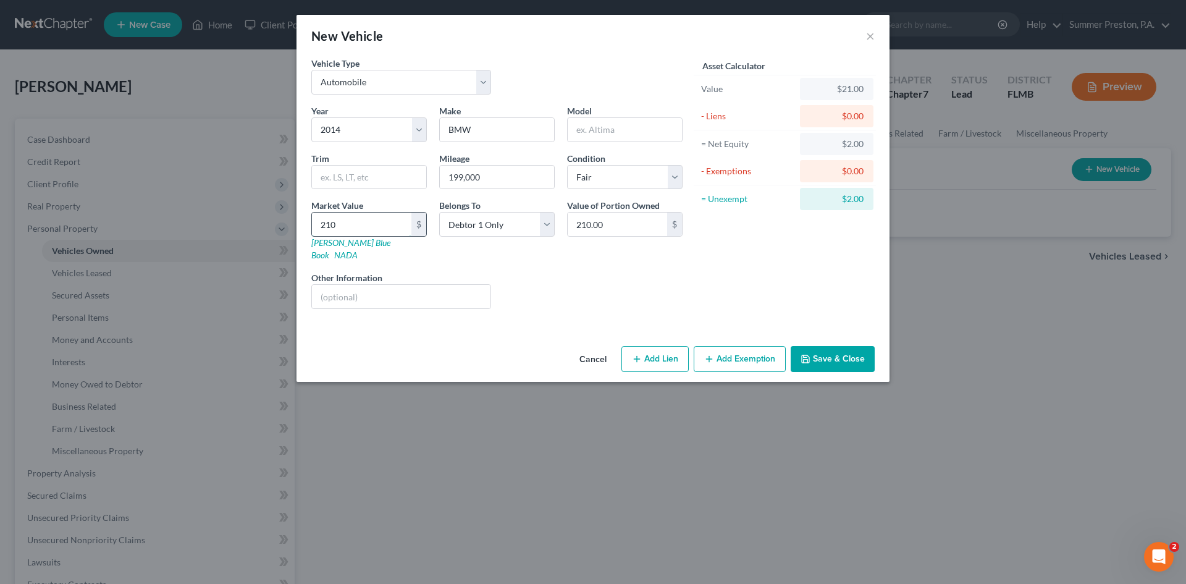
type input "2,100.00"
click at [741, 347] on button "Add Exemption" at bounding box center [740, 359] width 92 height 26
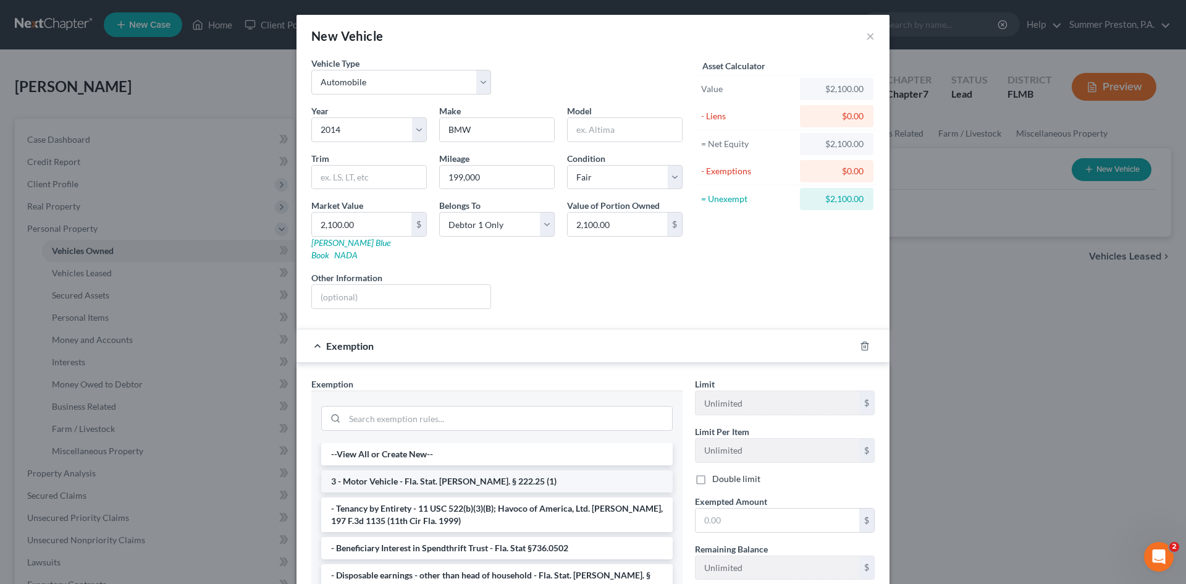
click at [453, 470] on li "3 - Motor Vehicle - Fla. Stat. [PERSON_NAME]. § 222.25 (1)" at bounding box center [496, 481] width 351 height 22
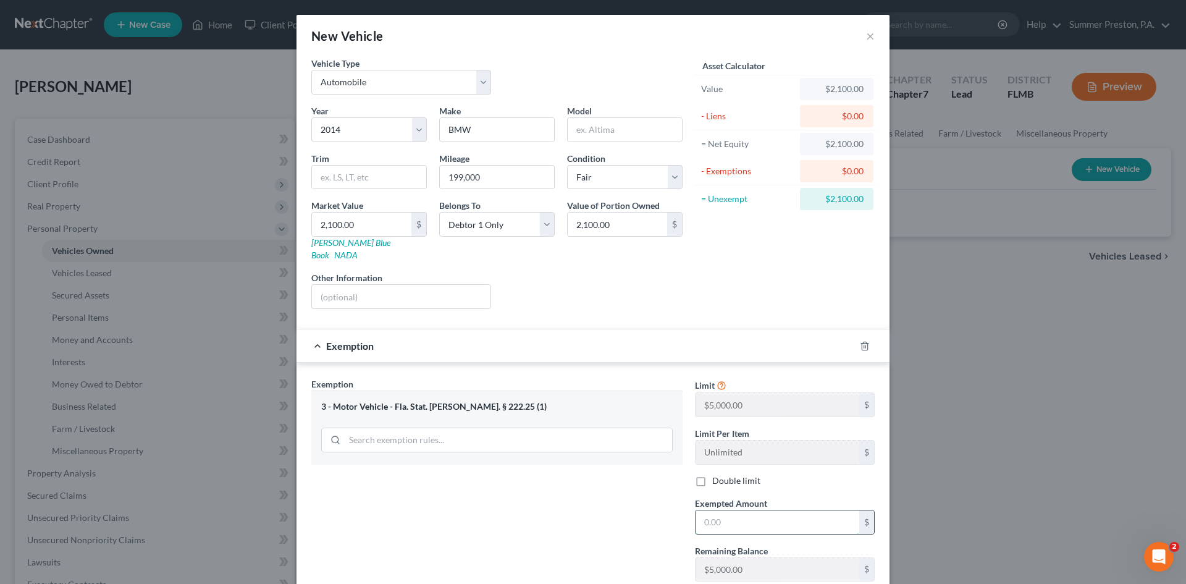
click at [791, 515] on input "text" at bounding box center [778, 521] width 164 height 23
type input "5,000.00"
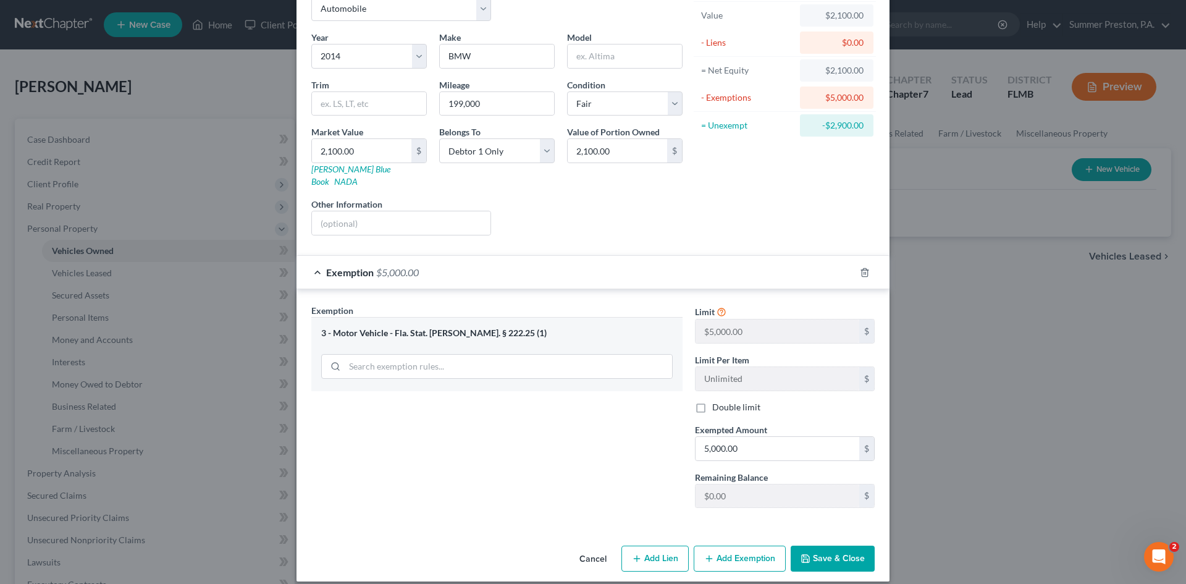
click at [634, 553] on icon "button" at bounding box center [637, 558] width 10 height 10
select select "0"
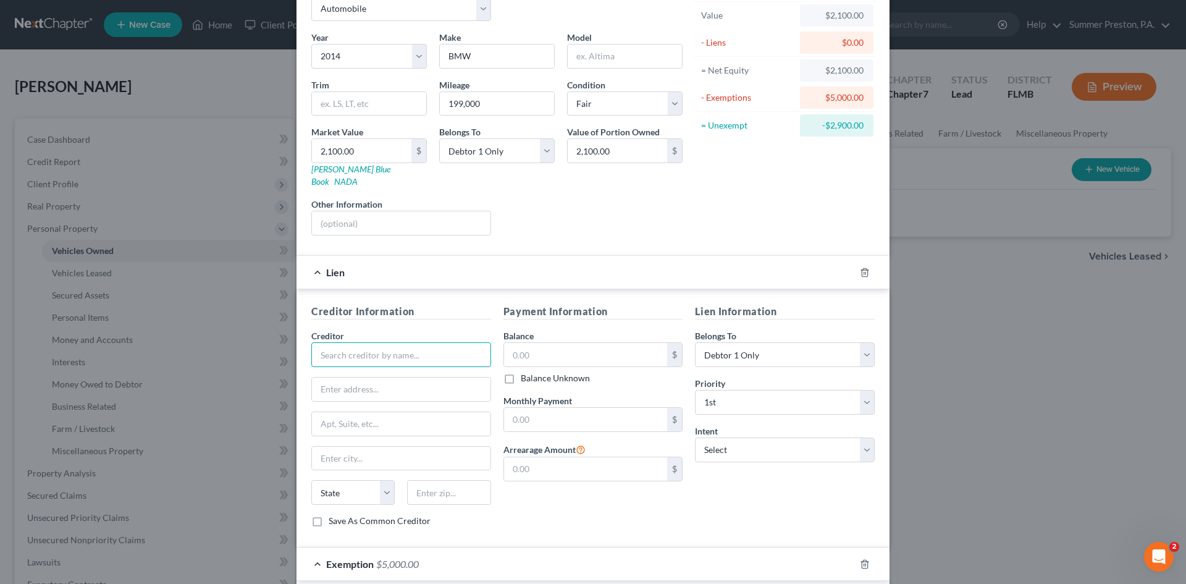
click at [447, 344] on input "text" at bounding box center [401, 354] width 180 height 25
